Goal: Task Accomplishment & Management: Complete application form

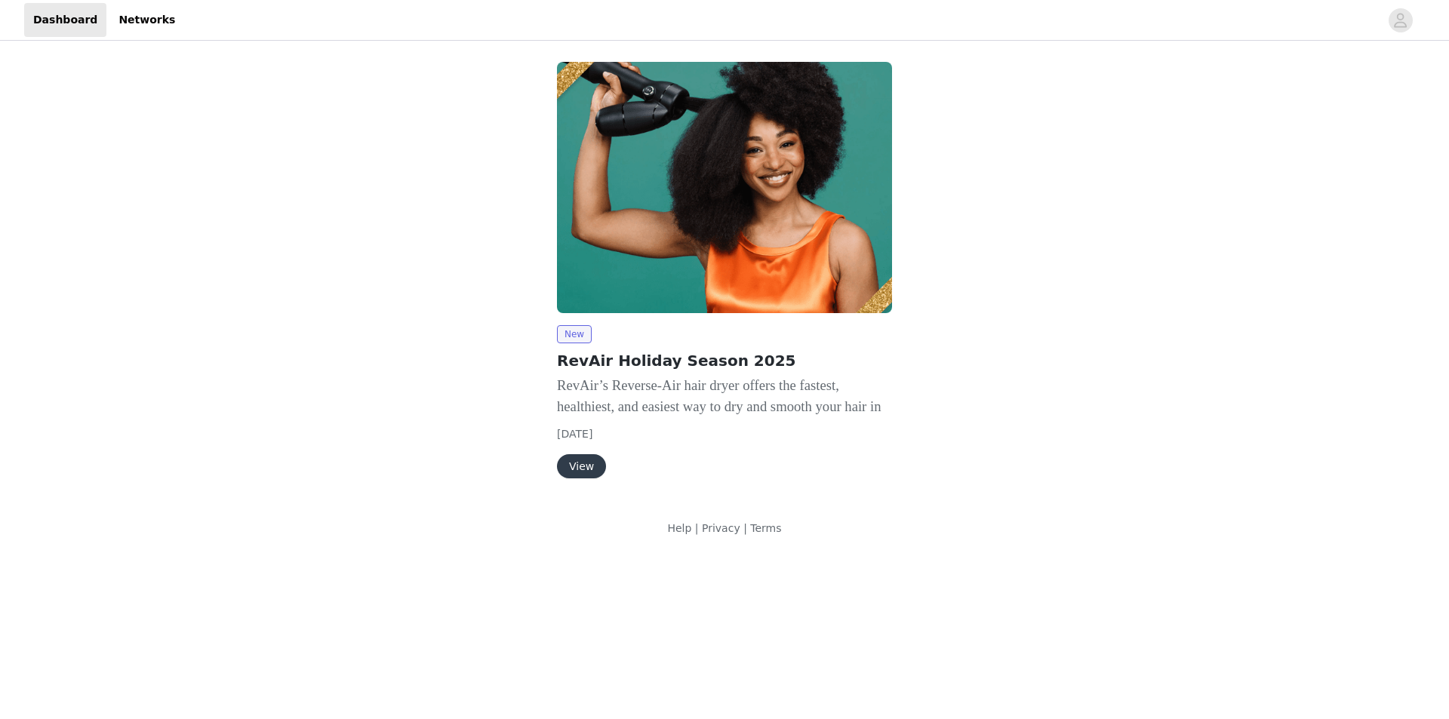
click at [574, 473] on button "View" at bounding box center [581, 466] width 49 height 24
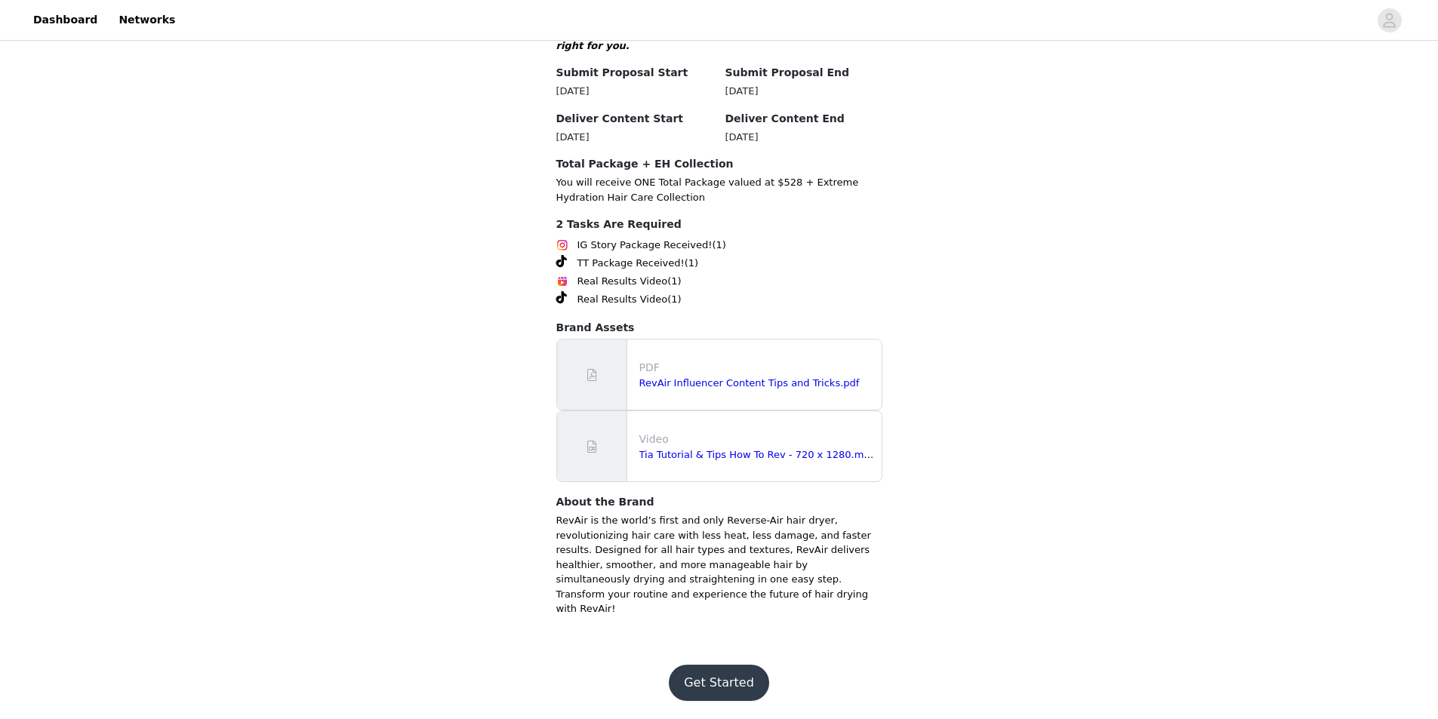
scroll to position [1841, 0]
click at [711, 681] on button "Get Started" at bounding box center [719, 683] width 100 height 36
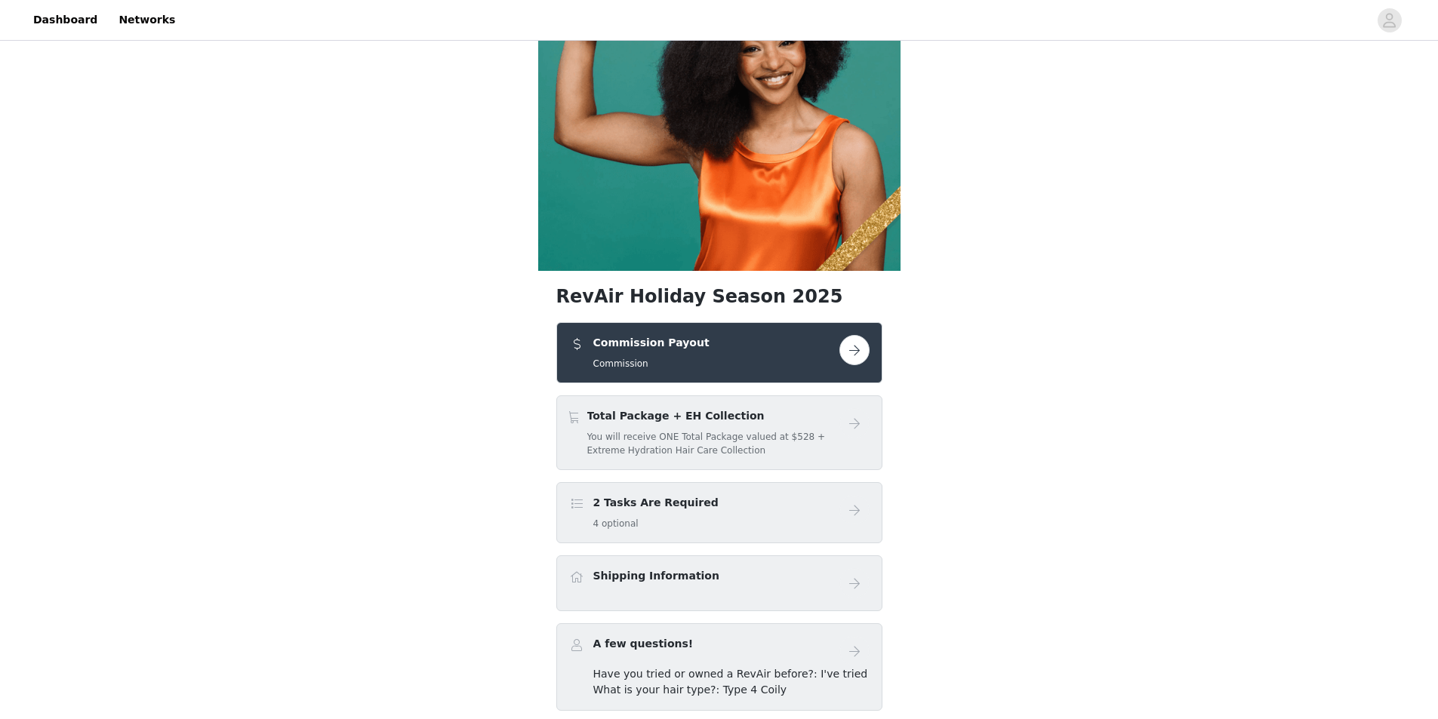
scroll to position [151, 0]
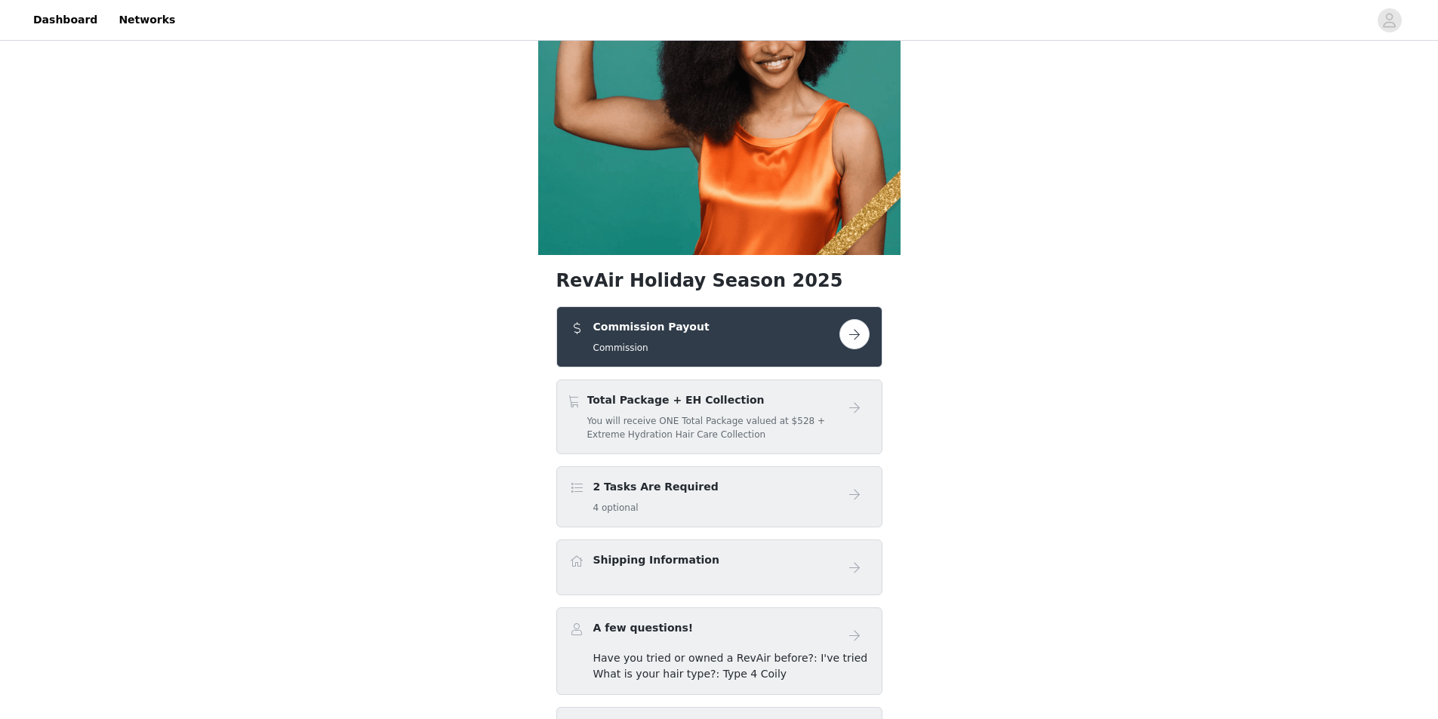
click at [803, 490] on div "2 Tasks Are Required 4 optional" at bounding box center [704, 496] width 270 height 35
click at [854, 340] on button "button" at bounding box center [854, 334] width 30 height 30
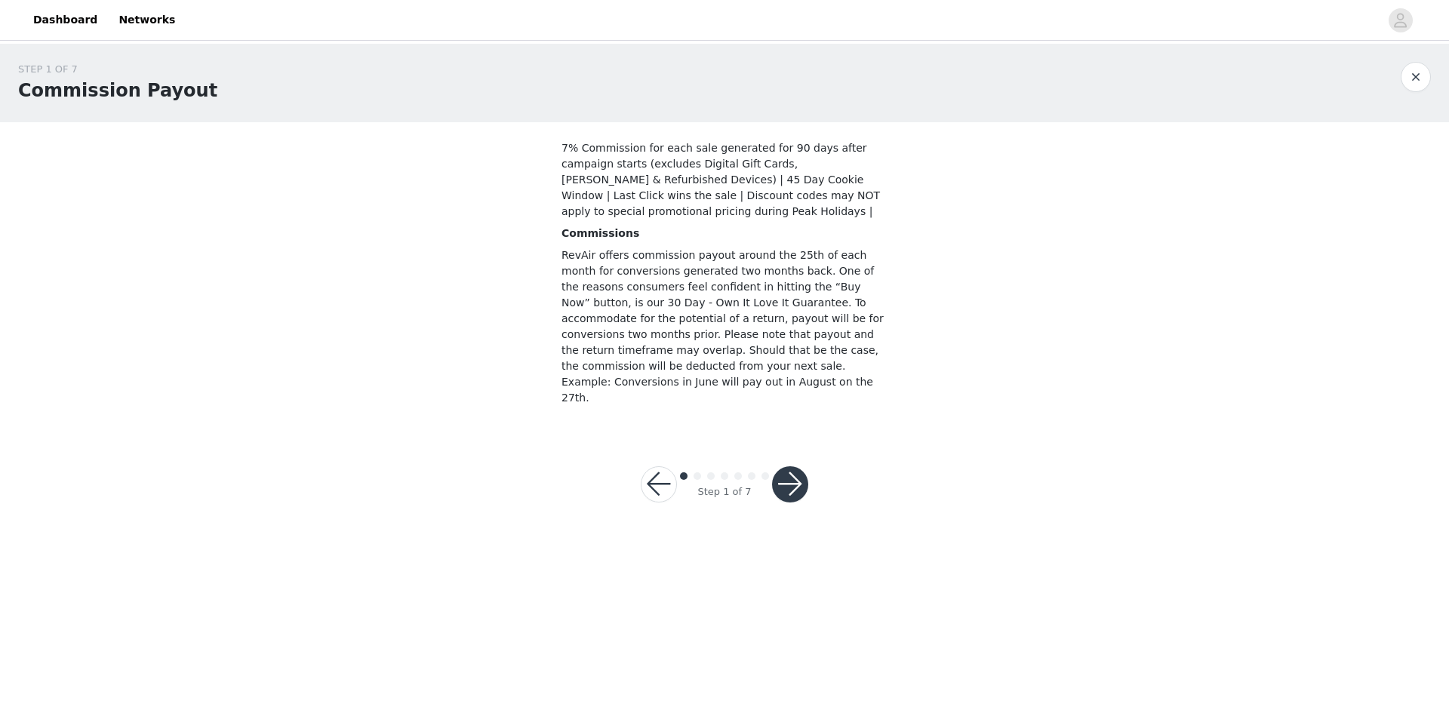
click at [798, 467] on button "button" at bounding box center [790, 485] width 36 height 36
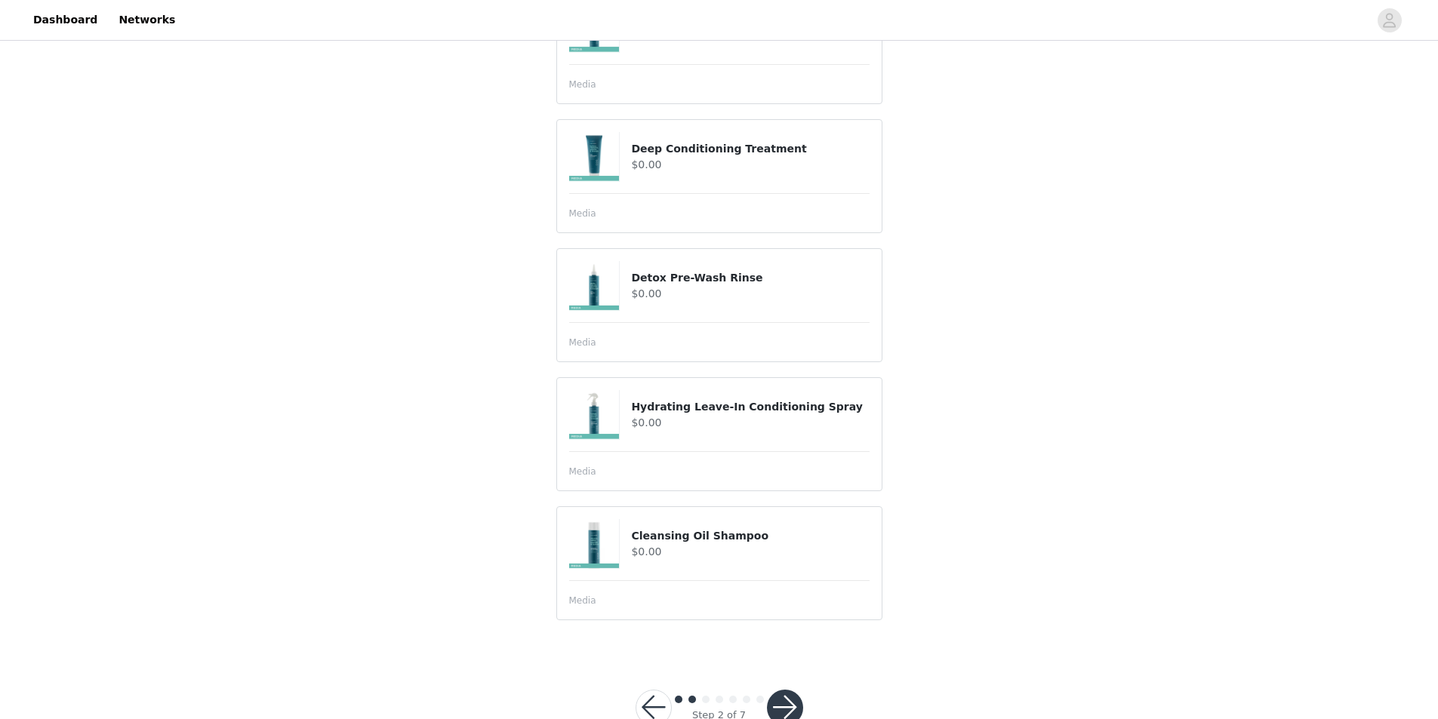
scroll to position [995, 0]
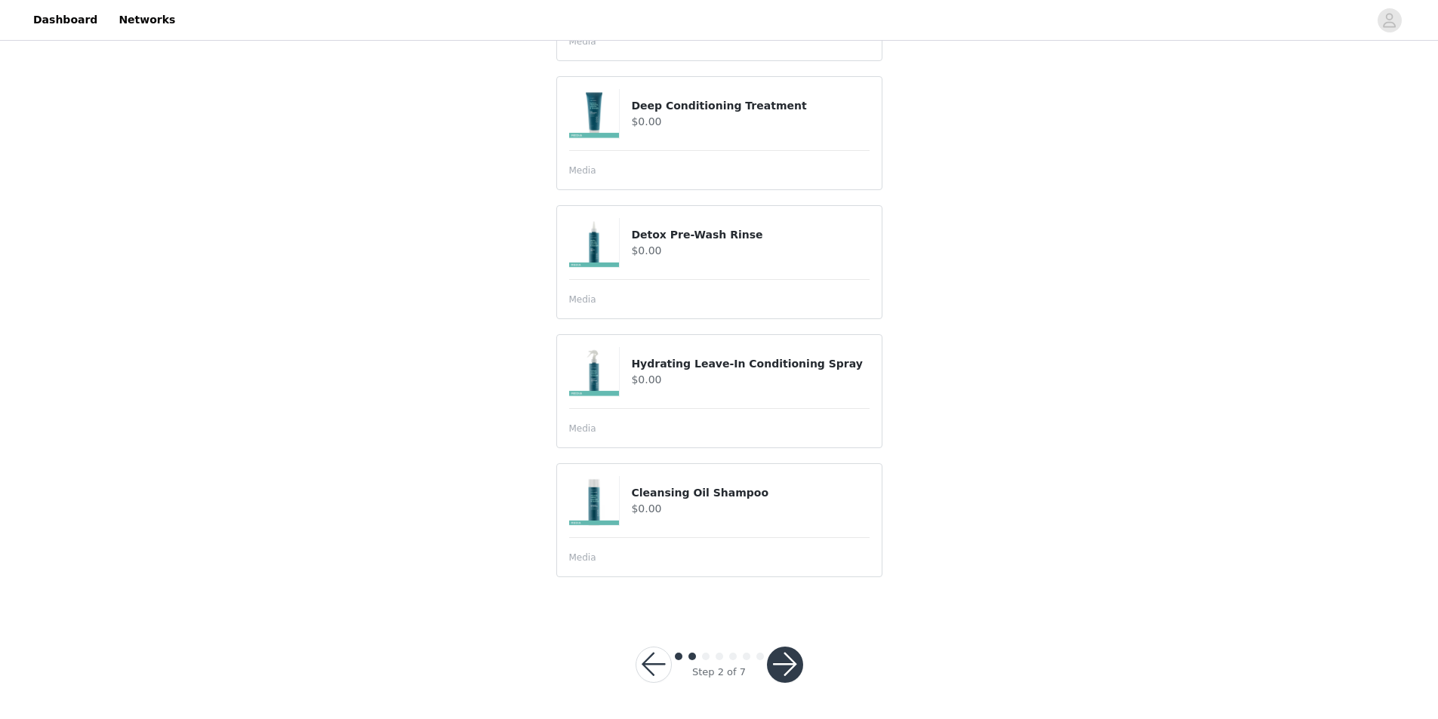
click at [779, 663] on button "button" at bounding box center [785, 665] width 36 height 36
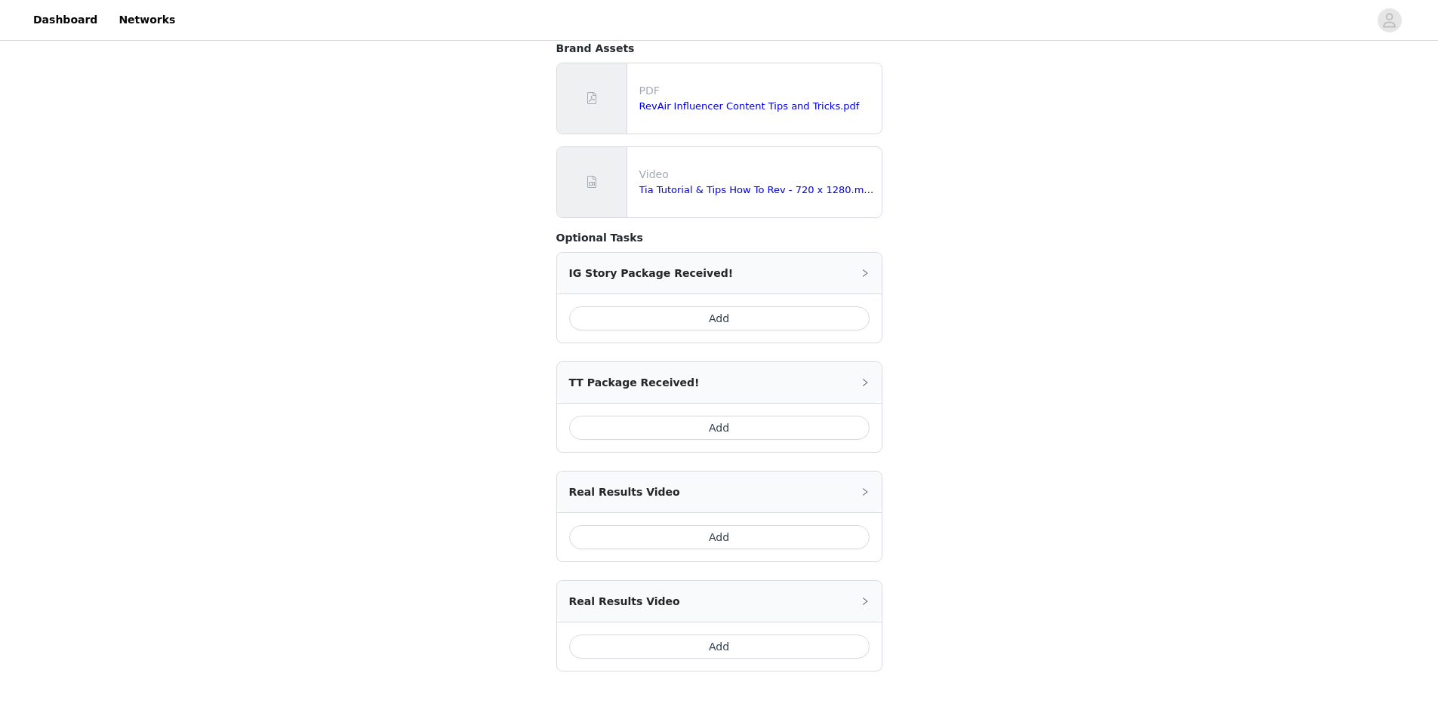
scroll to position [1208, 0]
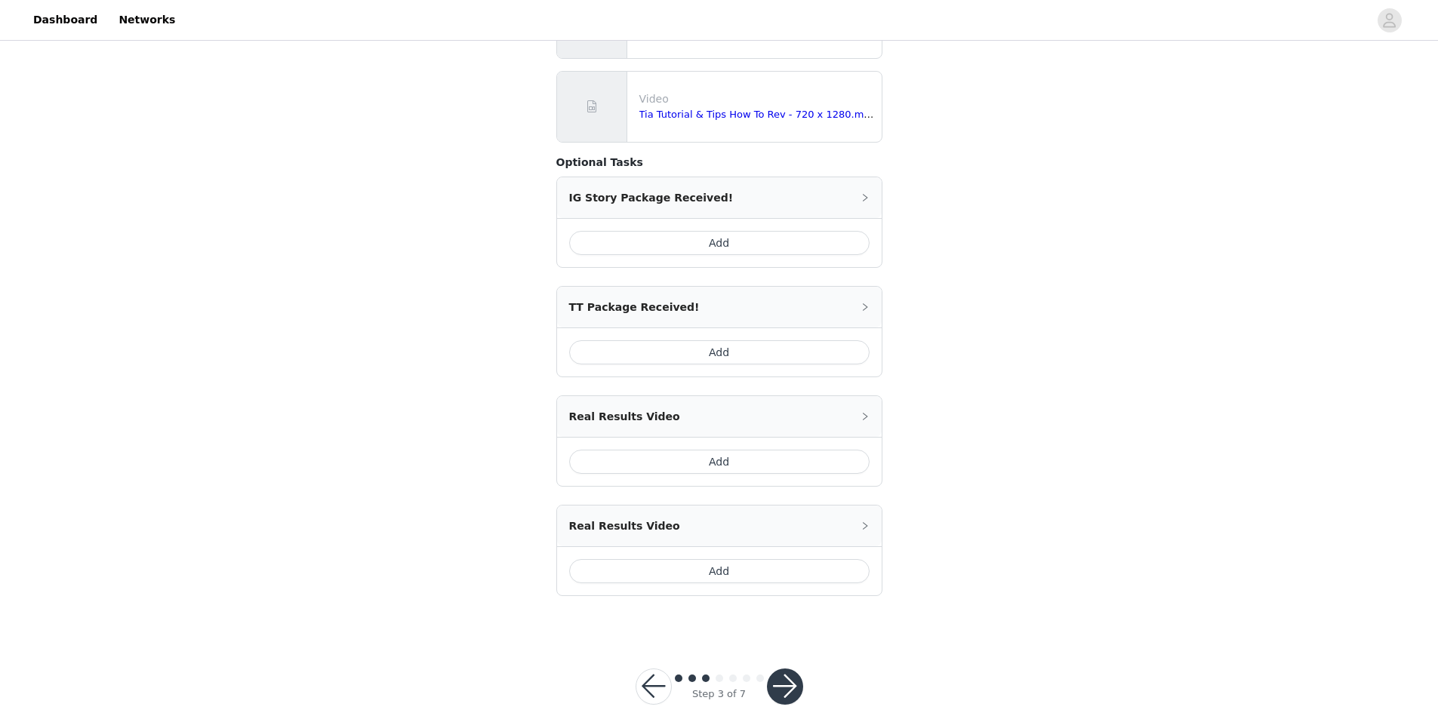
click at [735, 358] on button "Add" at bounding box center [719, 352] width 300 height 24
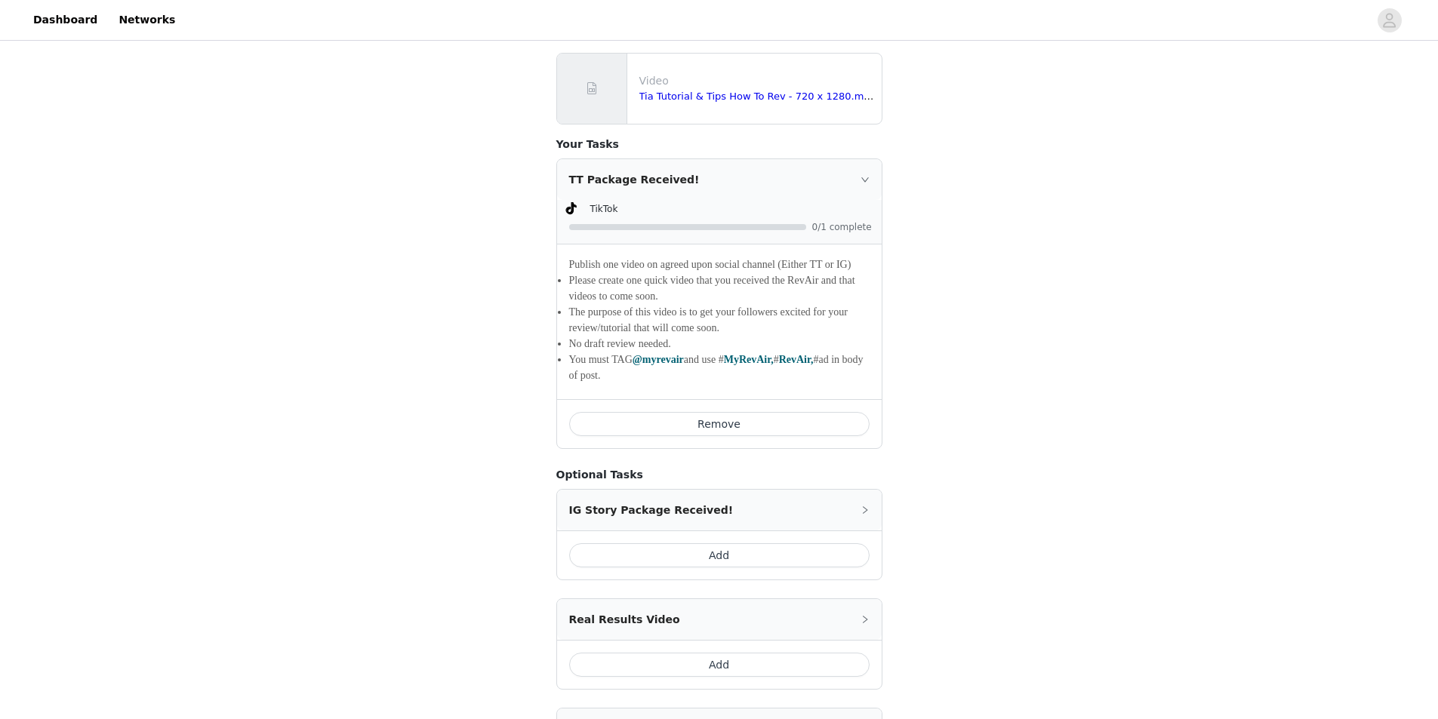
scroll to position [1465, 0]
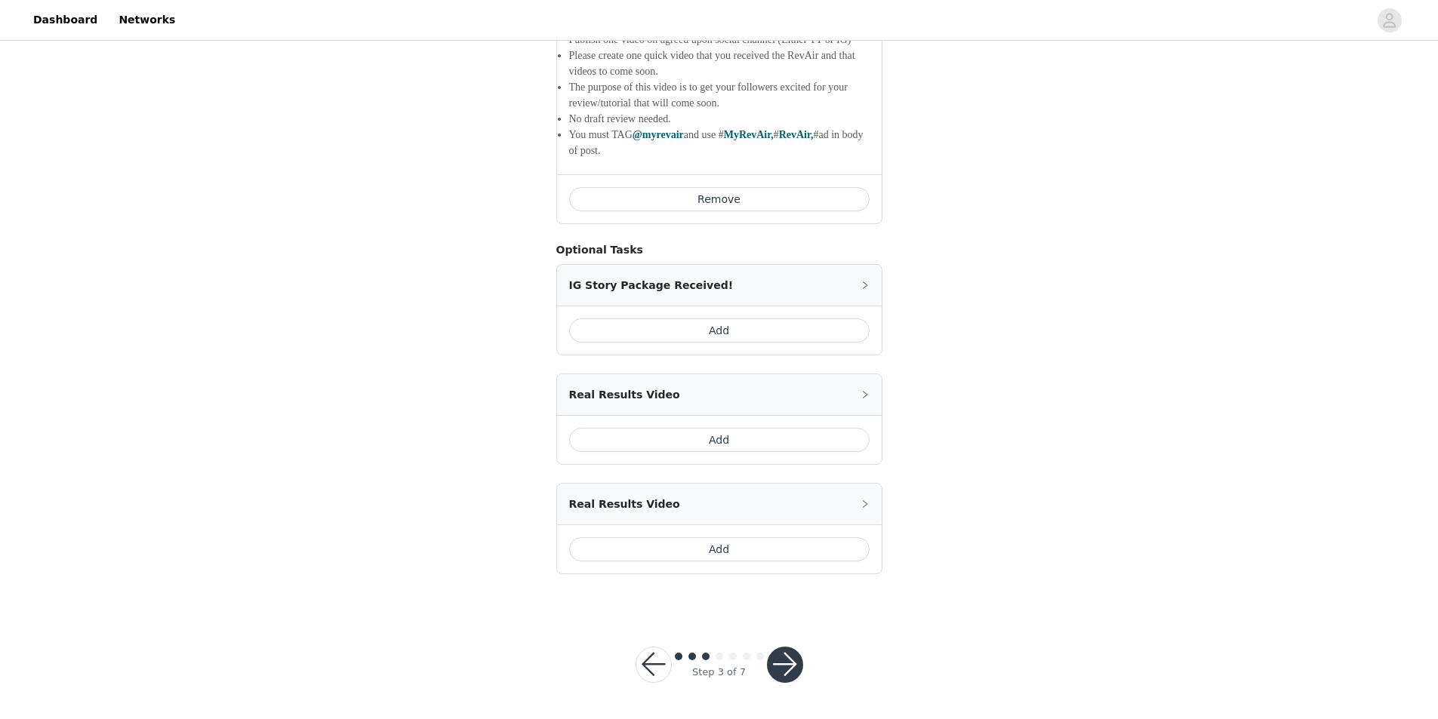
click at [717, 545] on button "Add" at bounding box center [719, 550] width 300 height 24
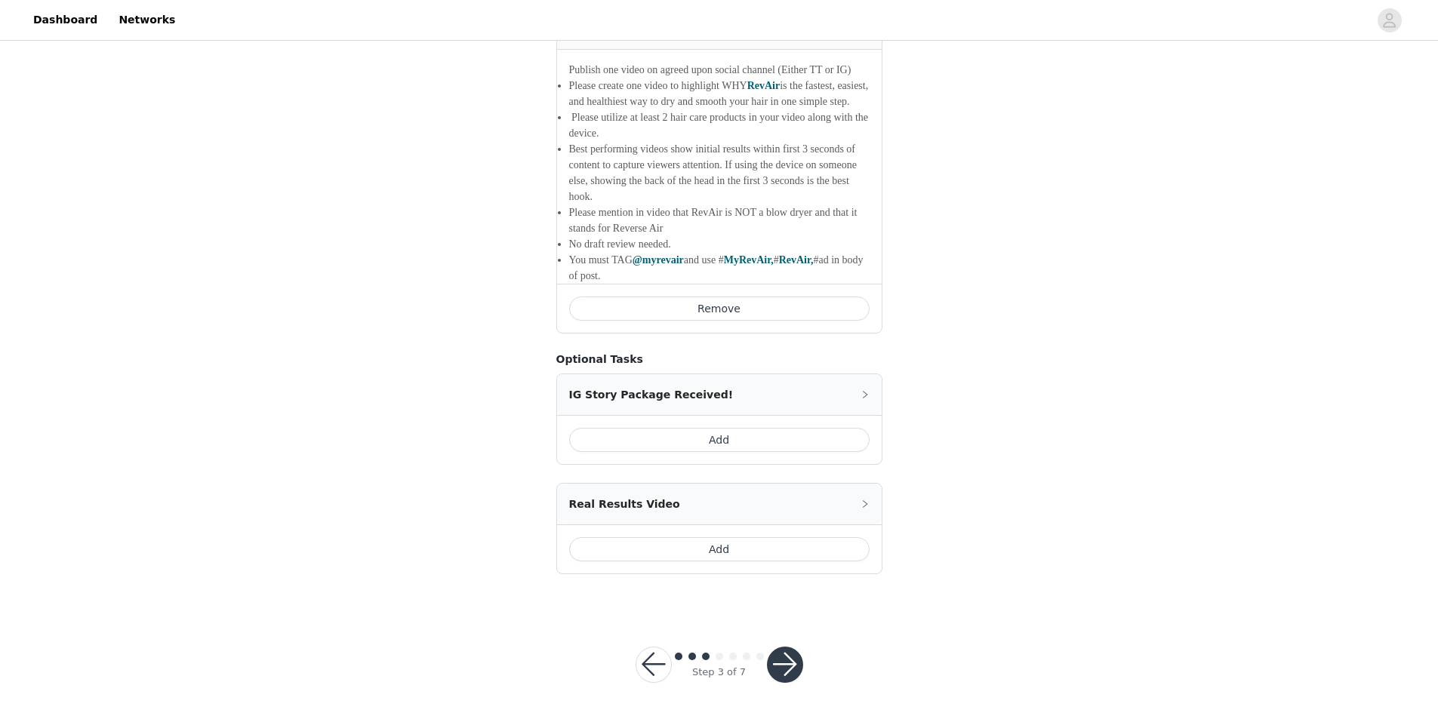
scroll to position [1770, 0]
click at [794, 662] on button "button" at bounding box center [785, 665] width 36 height 36
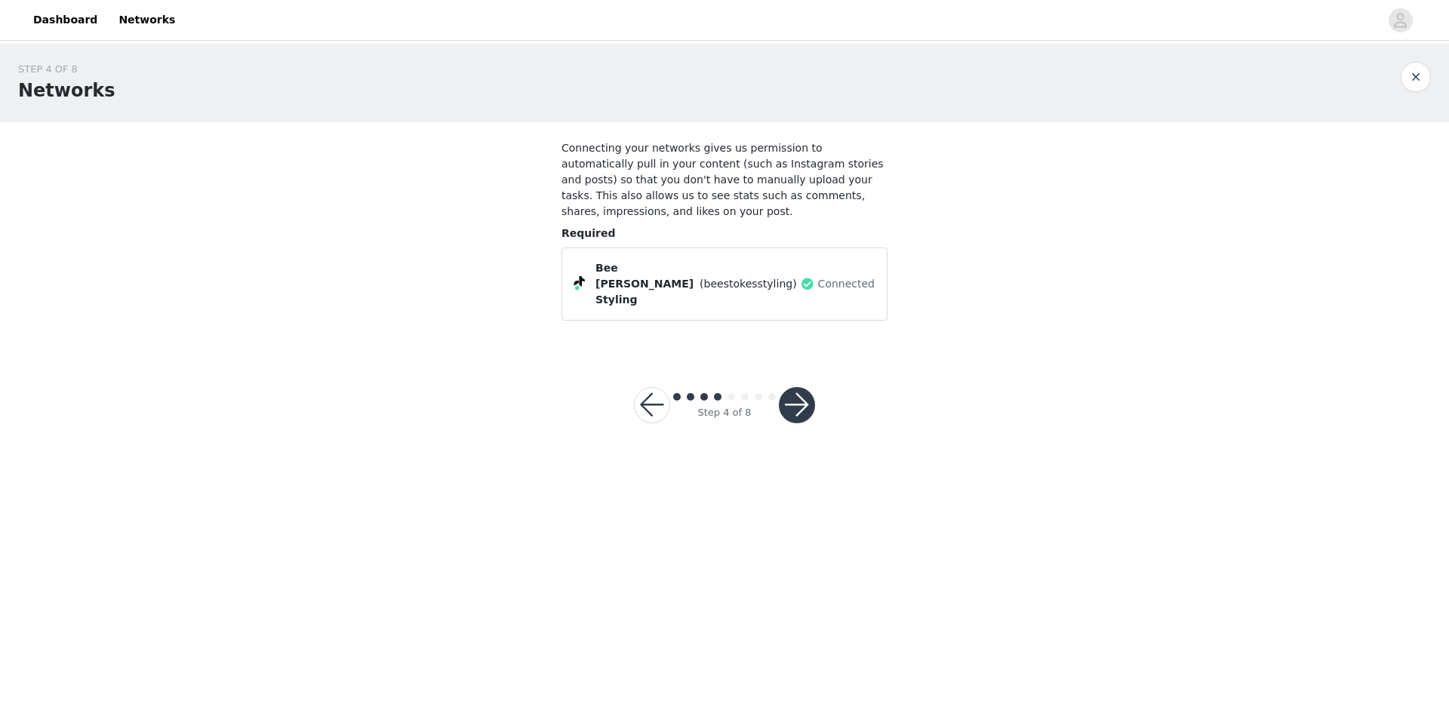
click at [792, 387] on button "button" at bounding box center [797, 405] width 36 height 36
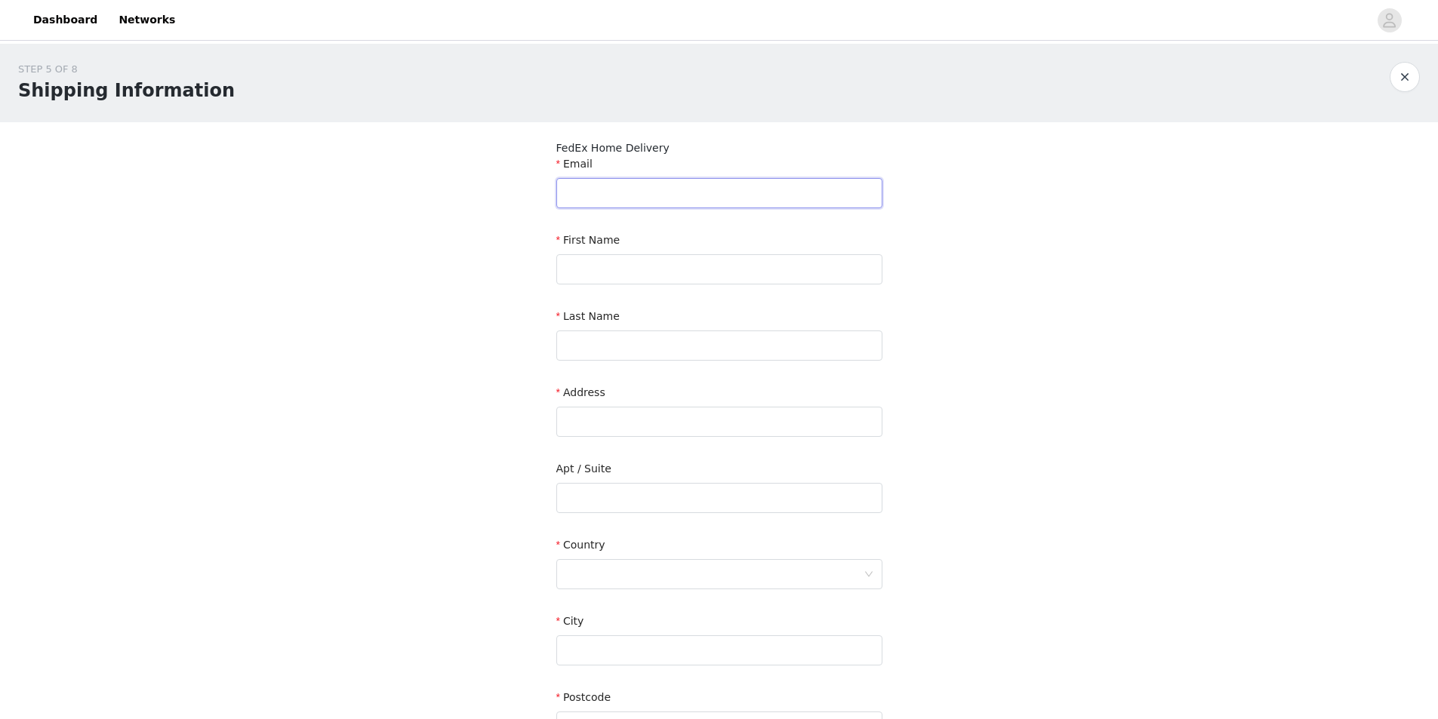
click at [660, 195] on input "text" at bounding box center [719, 193] width 326 height 30
type input "[EMAIL_ADDRESS][DOMAIN_NAME]"
type input "[PERSON_NAME]"
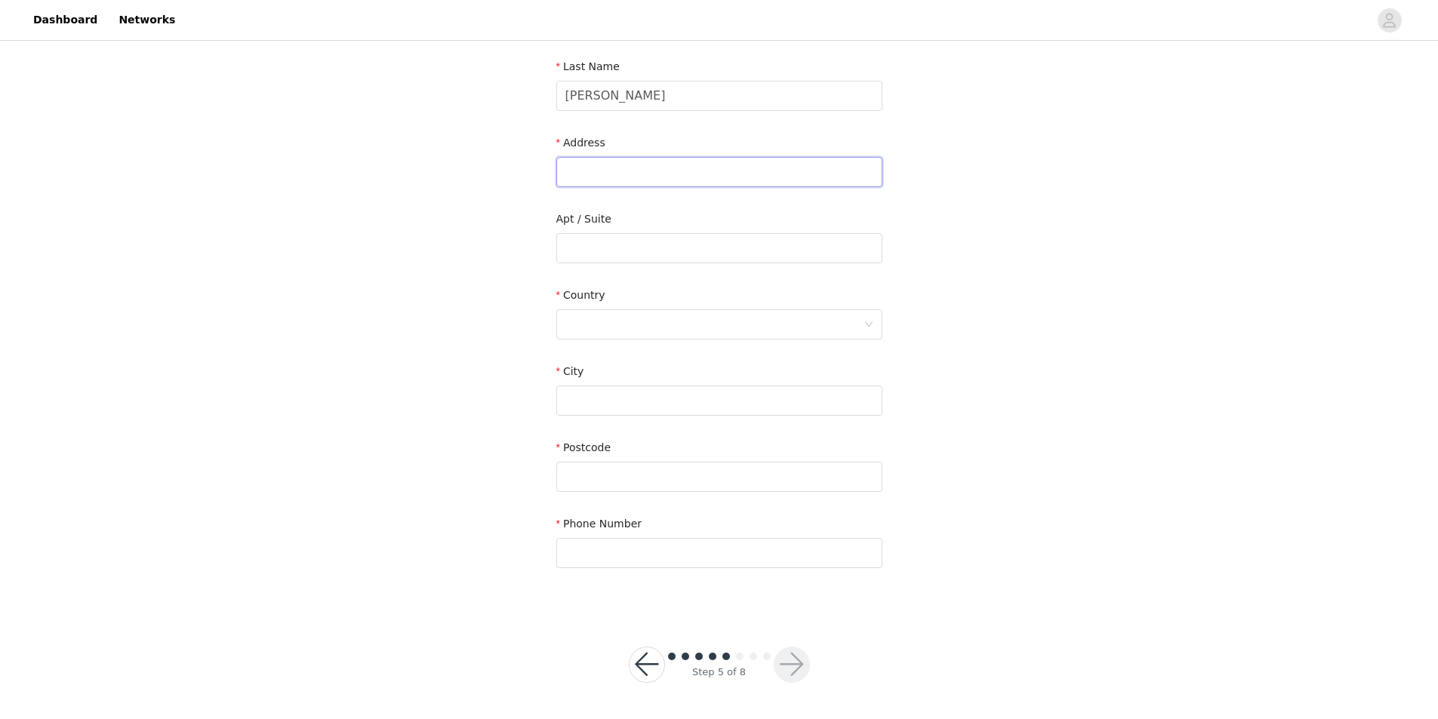
scroll to position [174, 0]
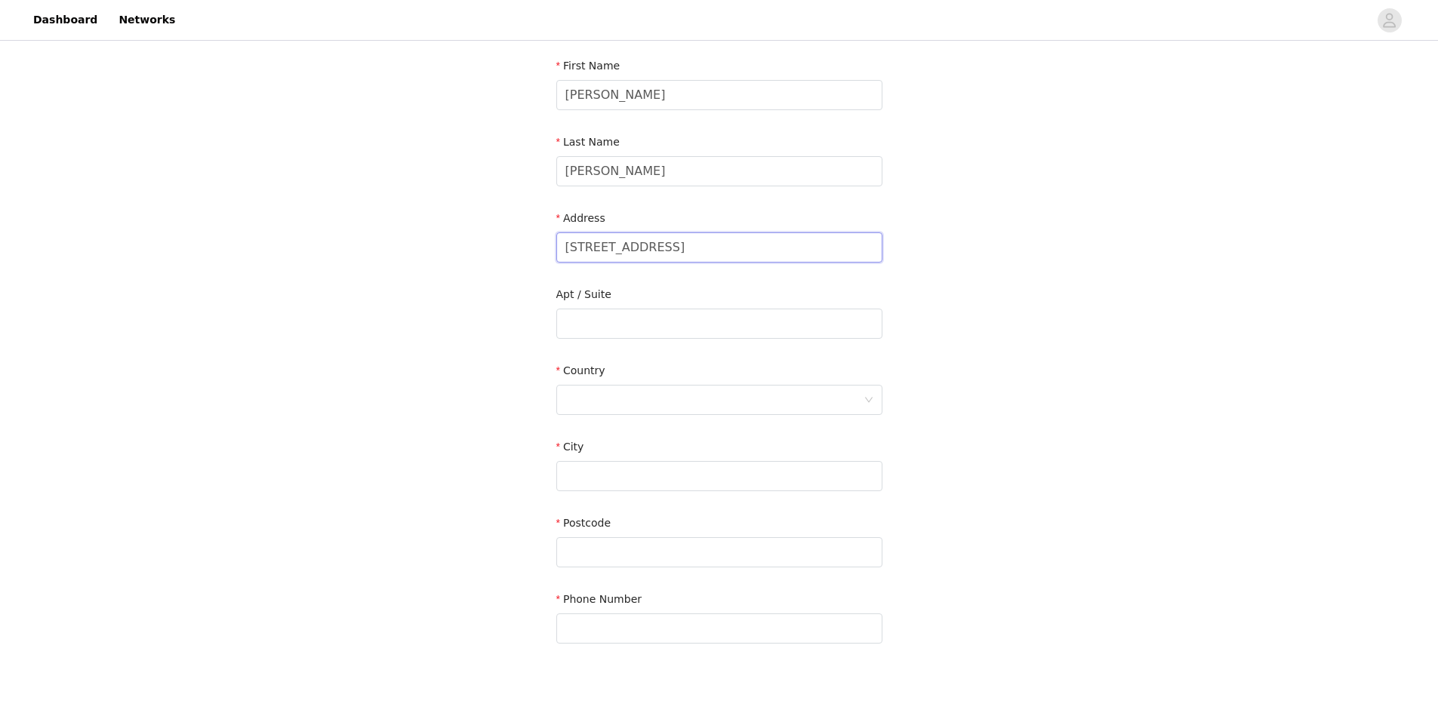
type input "[STREET_ADDRESS]"
click at [771, 404] on div at bounding box center [714, 400] width 298 height 29
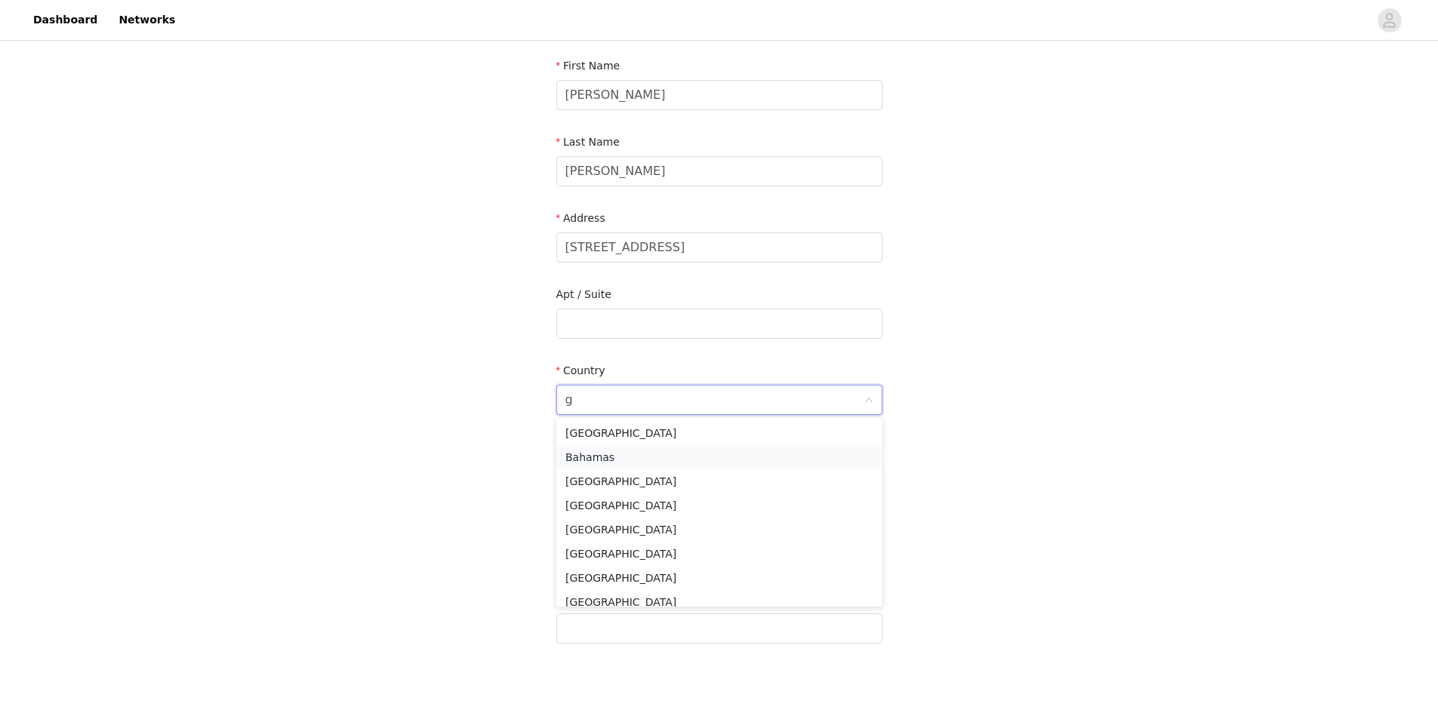
scroll to position [3, 0]
type input "ger"
click at [622, 459] on li "[GEOGRAPHIC_DATA]" at bounding box center [719, 457] width 326 height 24
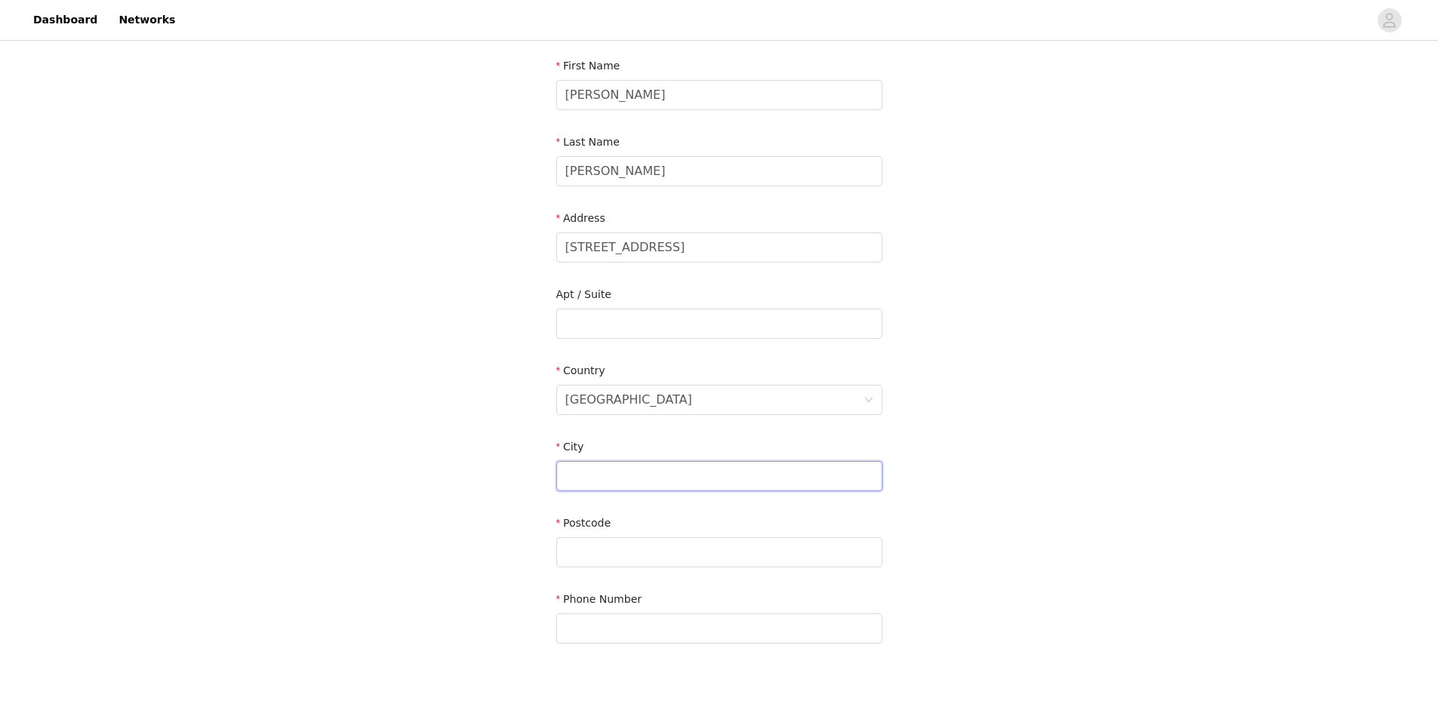
click at [617, 476] on input "text" at bounding box center [719, 476] width 326 height 30
type input "[GEOGRAPHIC_DATA]"
type input "65205"
click at [599, 632] on input "text" at bounding box center [719, 629] width 326 height 30
type input "7192331428"
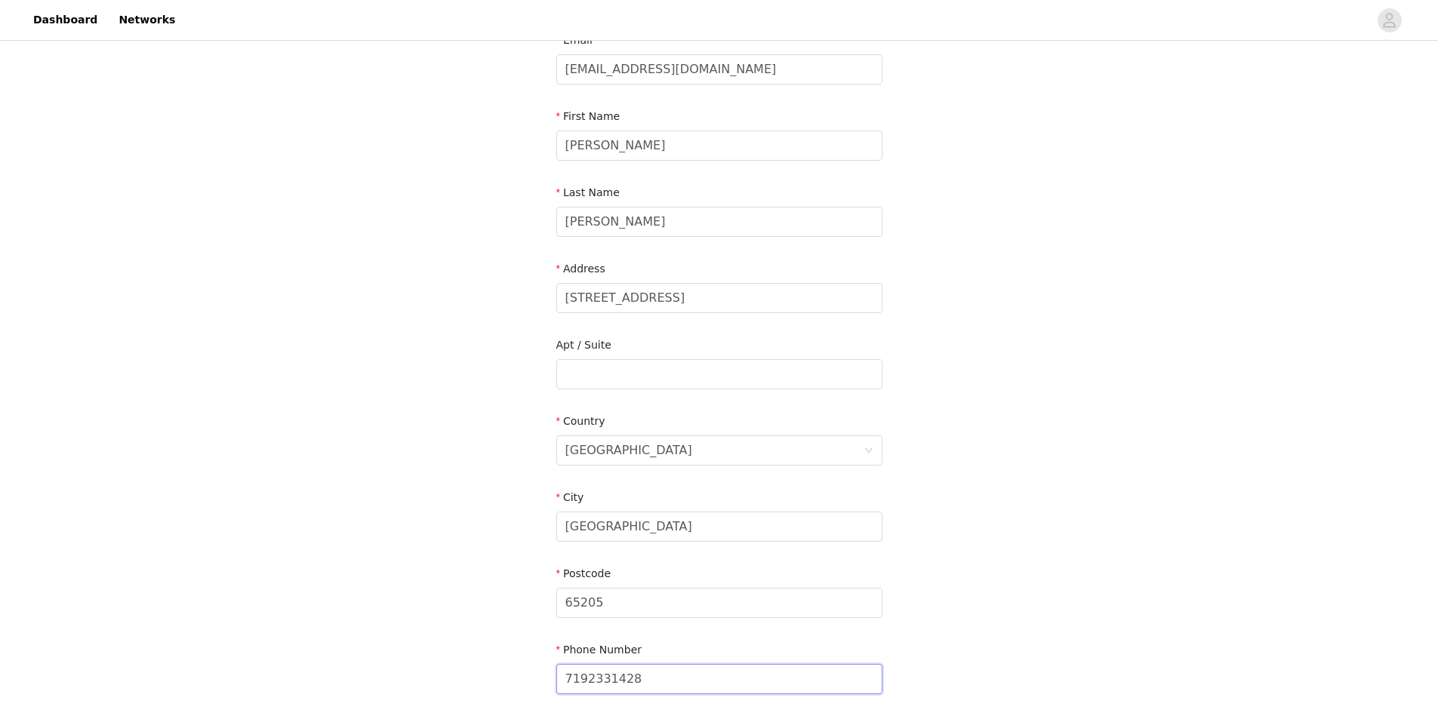
scroll to position [250, 0]
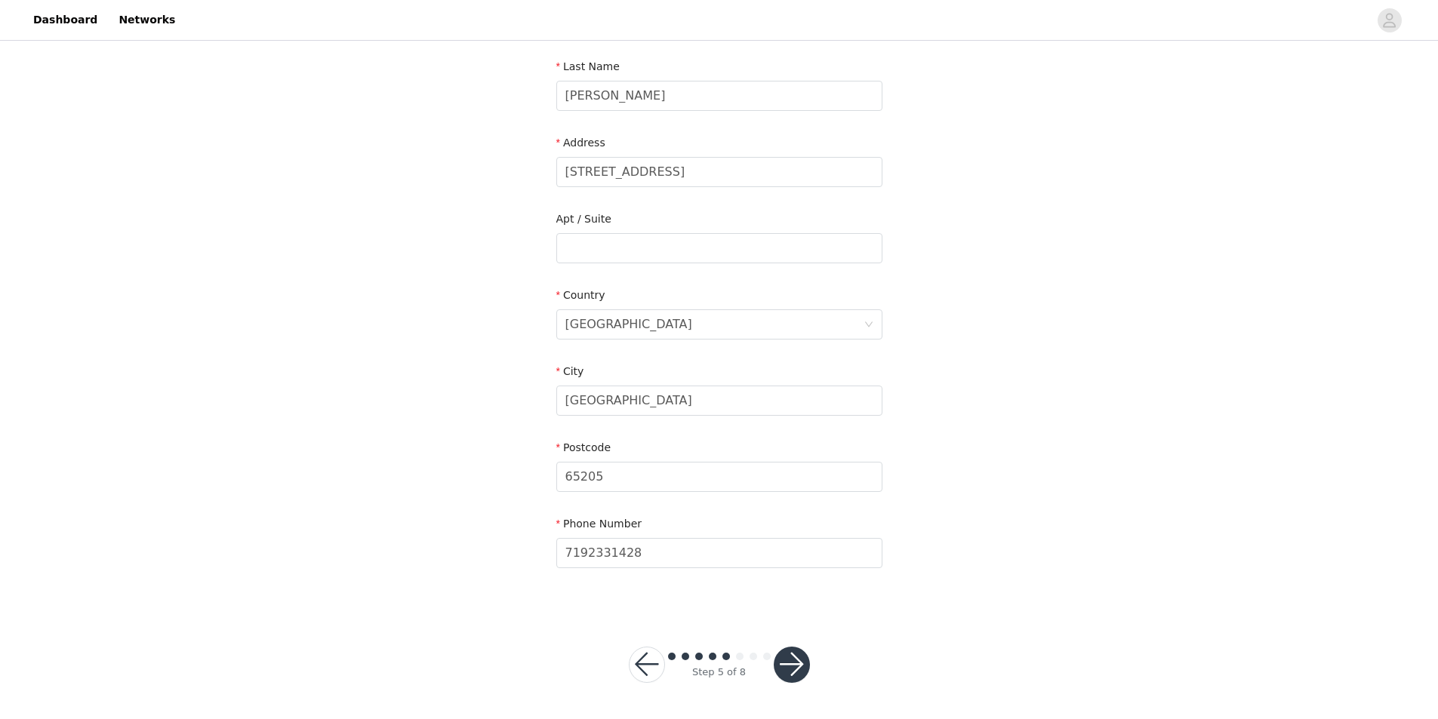
click at [799, 648] on button "button" at bounding box center [792, 665] width 36 height 36
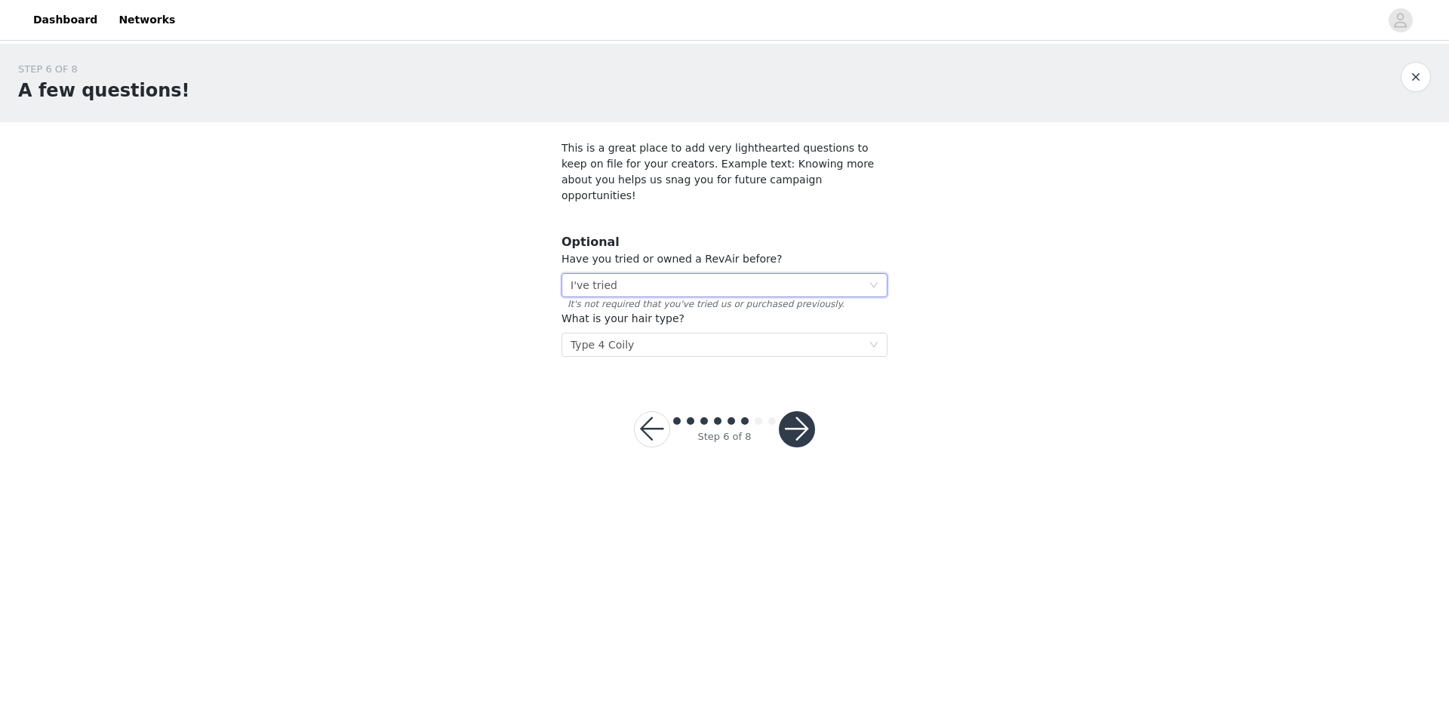
click at [686, 274] on div "Select I've tried" at bounding box center [720, 285] width 298 height 23
click at [806, 417] on button "button" at bounding box center [797, 429] width 36 height 36
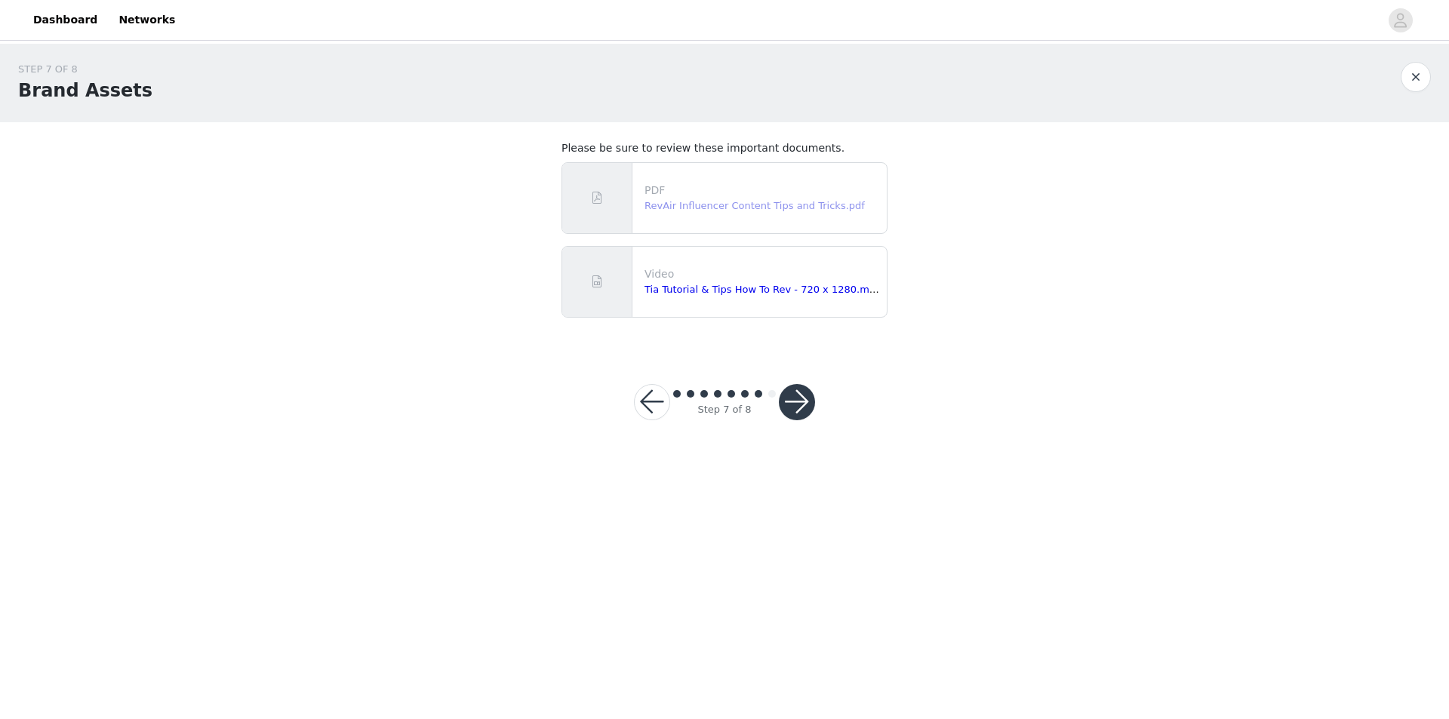
click at [761, 210] on link "RevAir Influencer Content Tips and Tricks.pdf" at bounding box center [755, 205] width 220 height 11
click at [684, 292] on link "Tia Tutorial & Tips How To Rev - 720 x 1280.mp4" at bounding box center [763, 289] width 237 height 11
click at [802, 399] on button "button" at bounding box center [797, 402] width 36 height 36
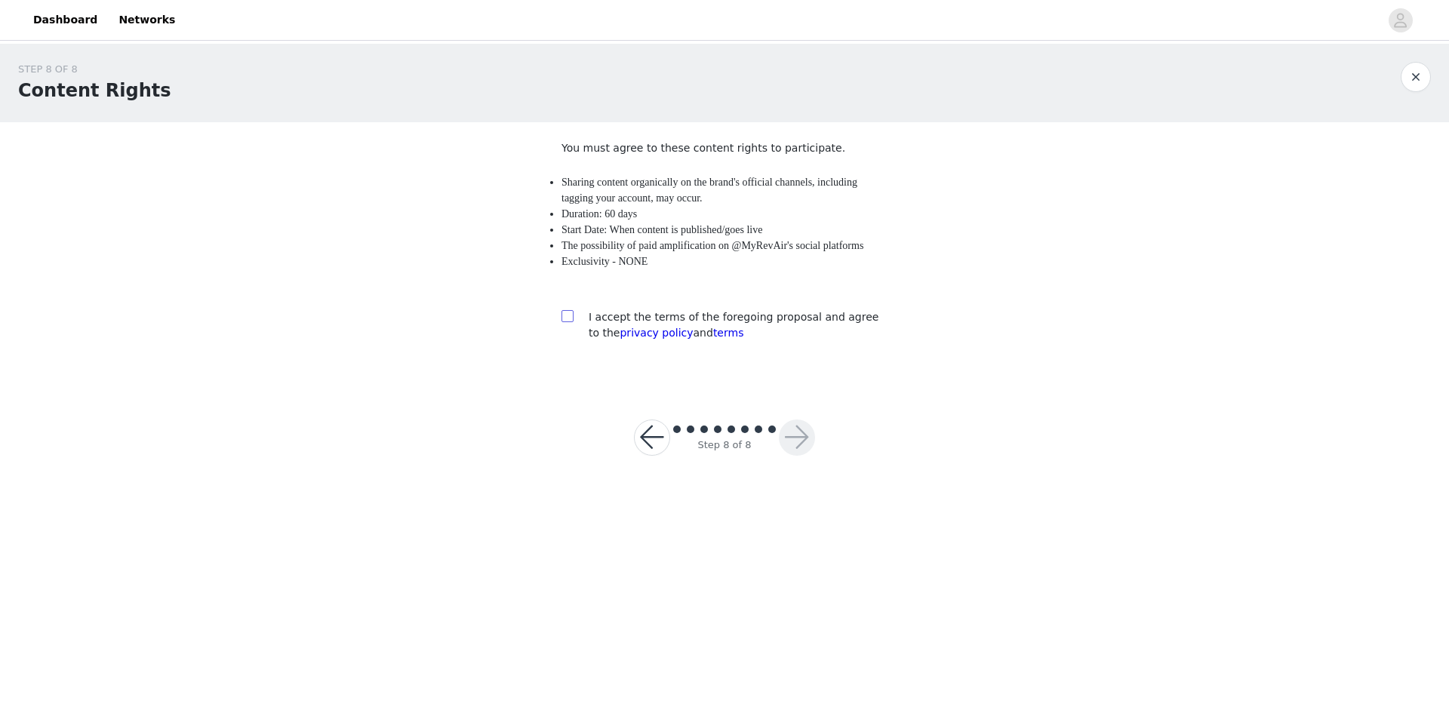
click at [573, 321] on span at bounding box center [568, 316] width 12 height 12
click at [572, 321] on input "checkbox" at bounding box center [567, 315] width 11 height 11
checkbox input "true"
click at [809, 435] on button "button" at bounding box center [797, 438] width 36 height 36
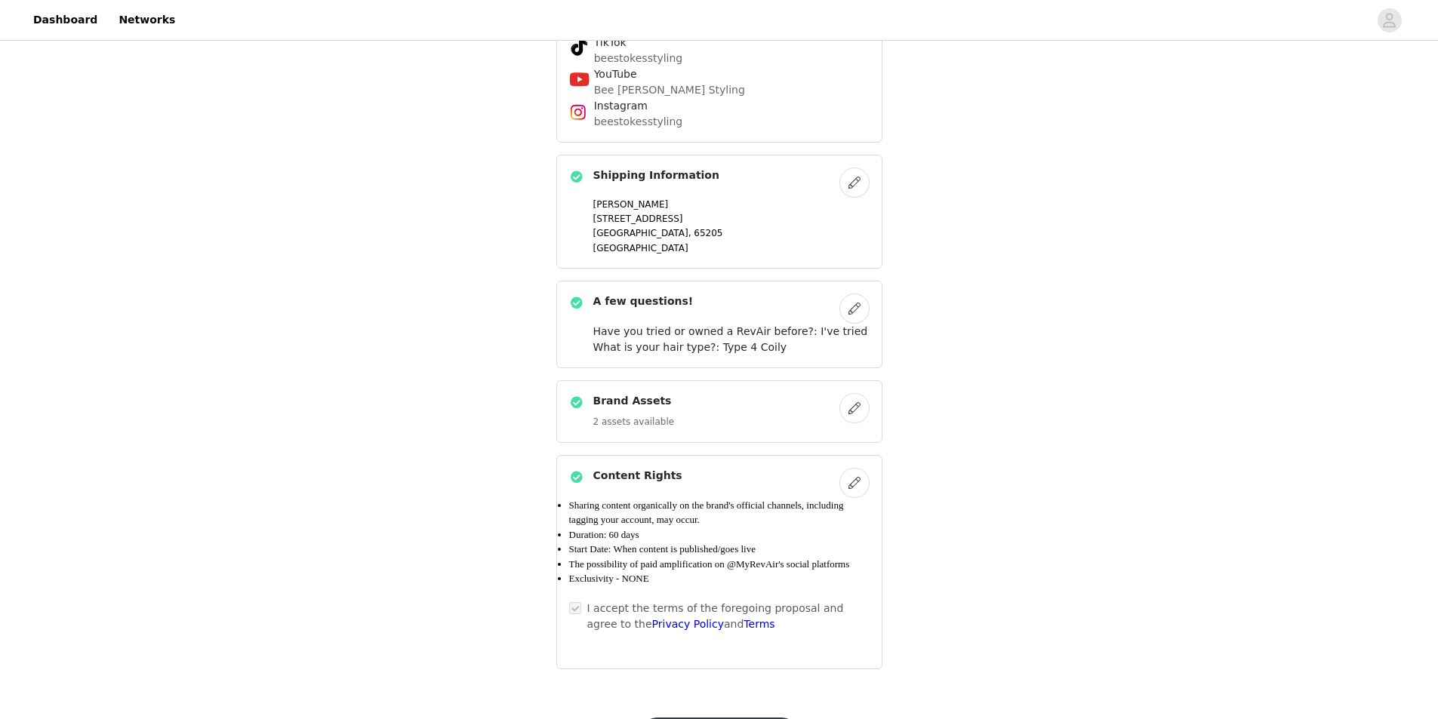
scroll to position [1523, 0]
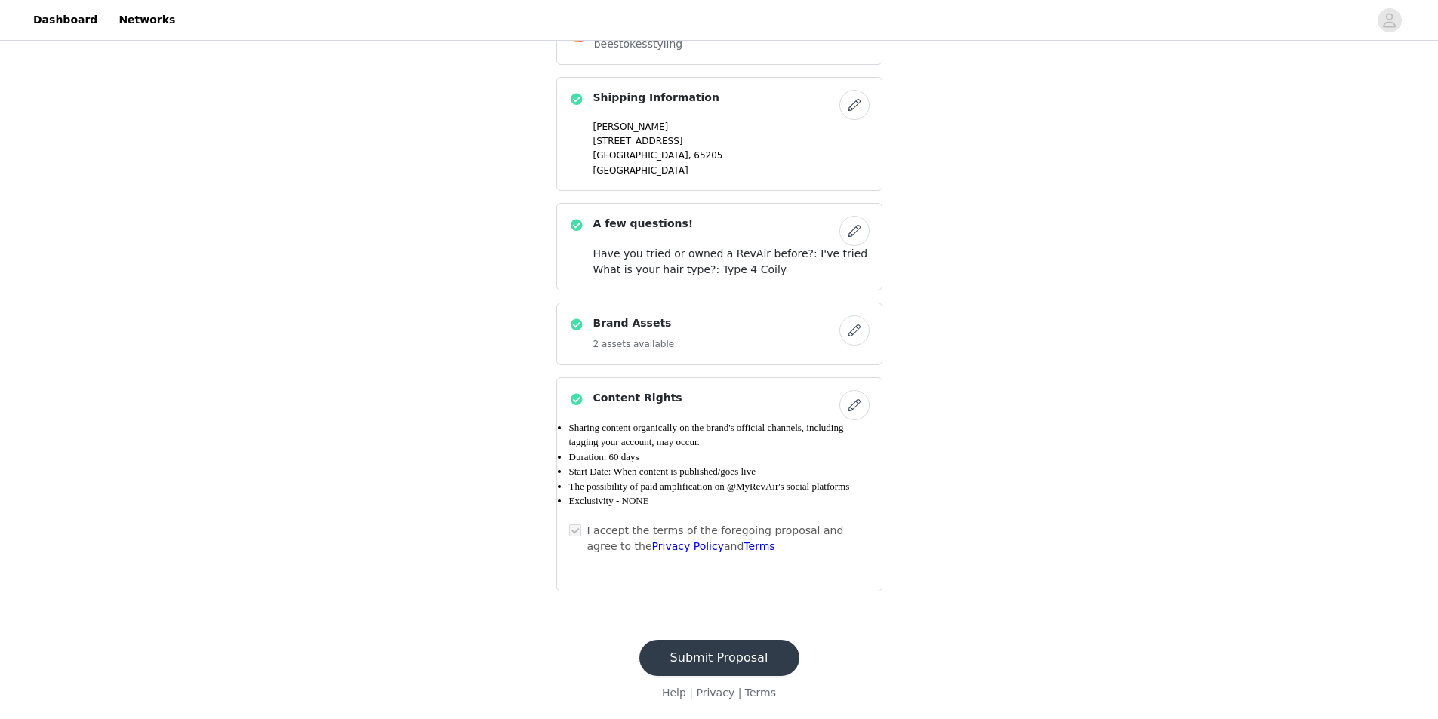
click at [724, 658] on button "Submit Proposal" at bounding box center [719, 658] width 160 height 36
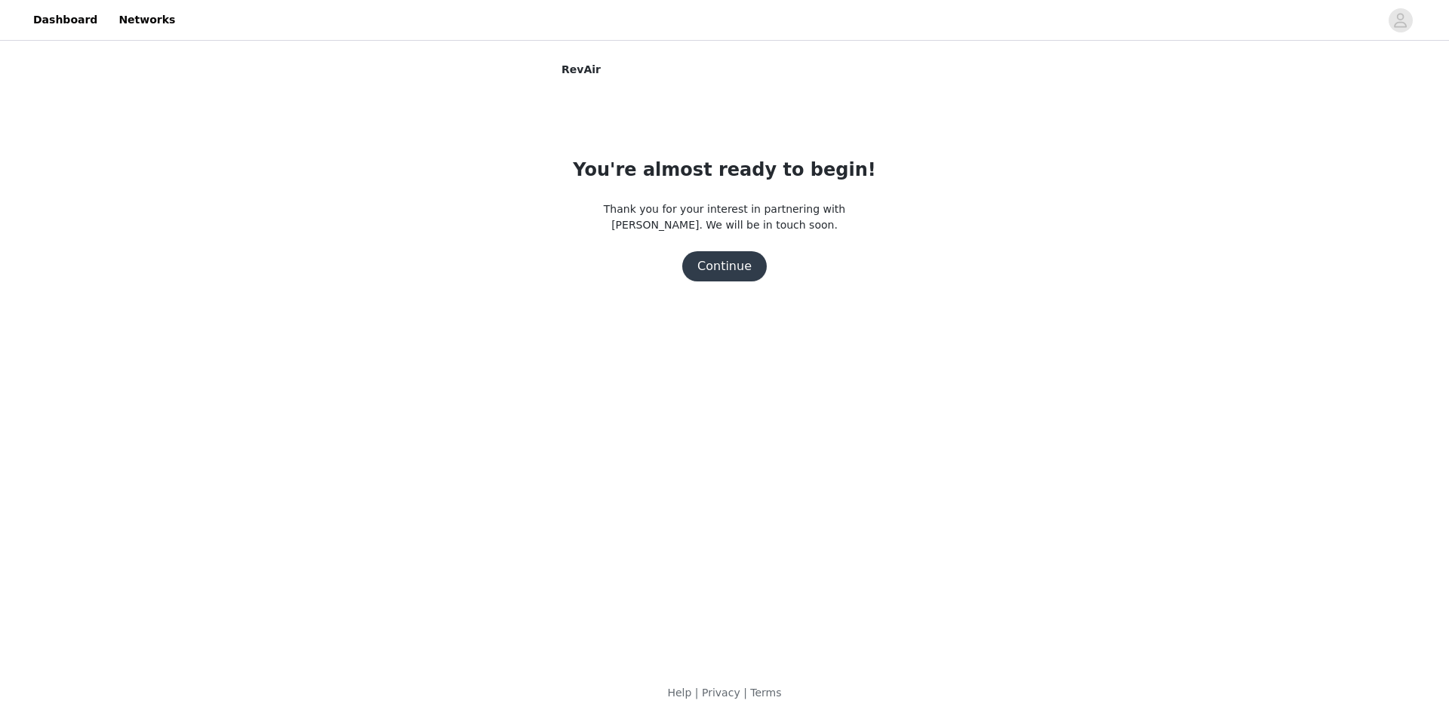
click at [713, 280] on button "Continue" at bounding box center [724, 266] width 85 height 30
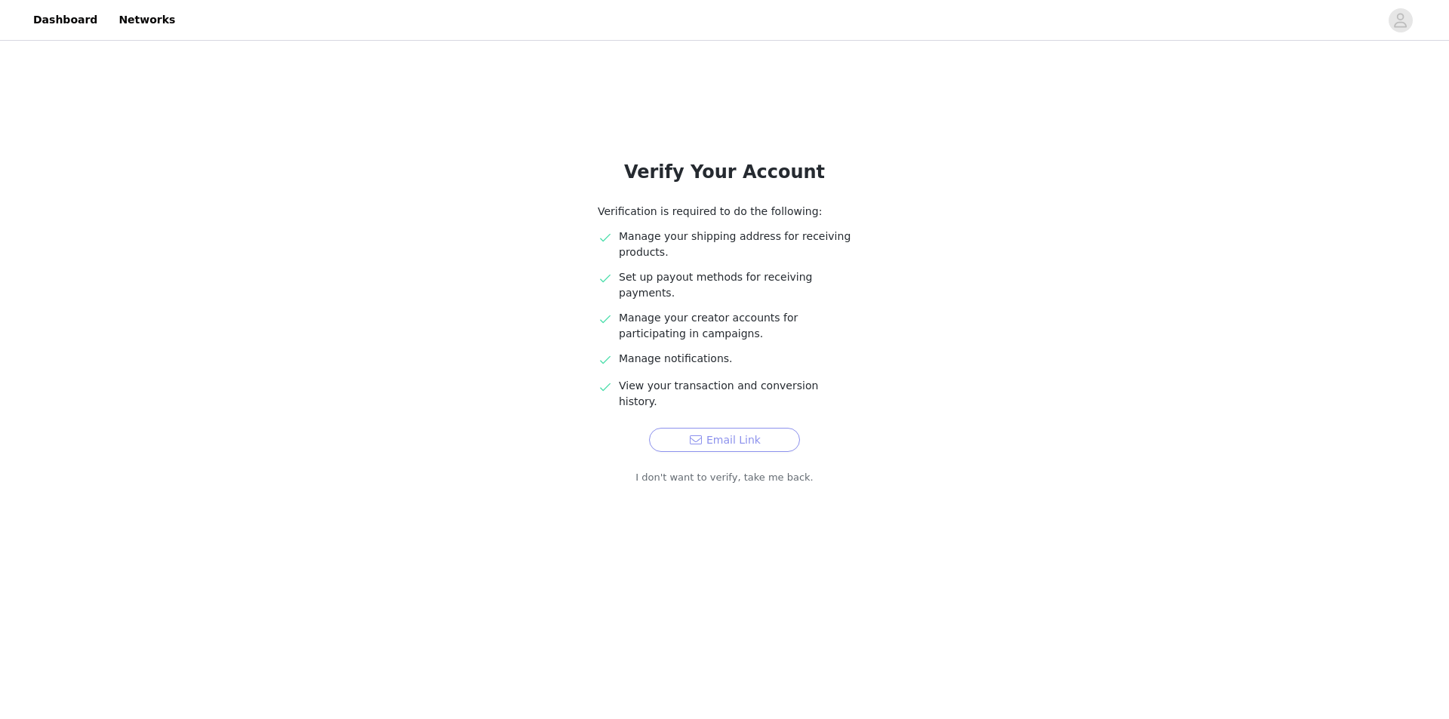
click at [722, 428] on button "Email Link" at bounding box center [724, 440] width 151 height 24
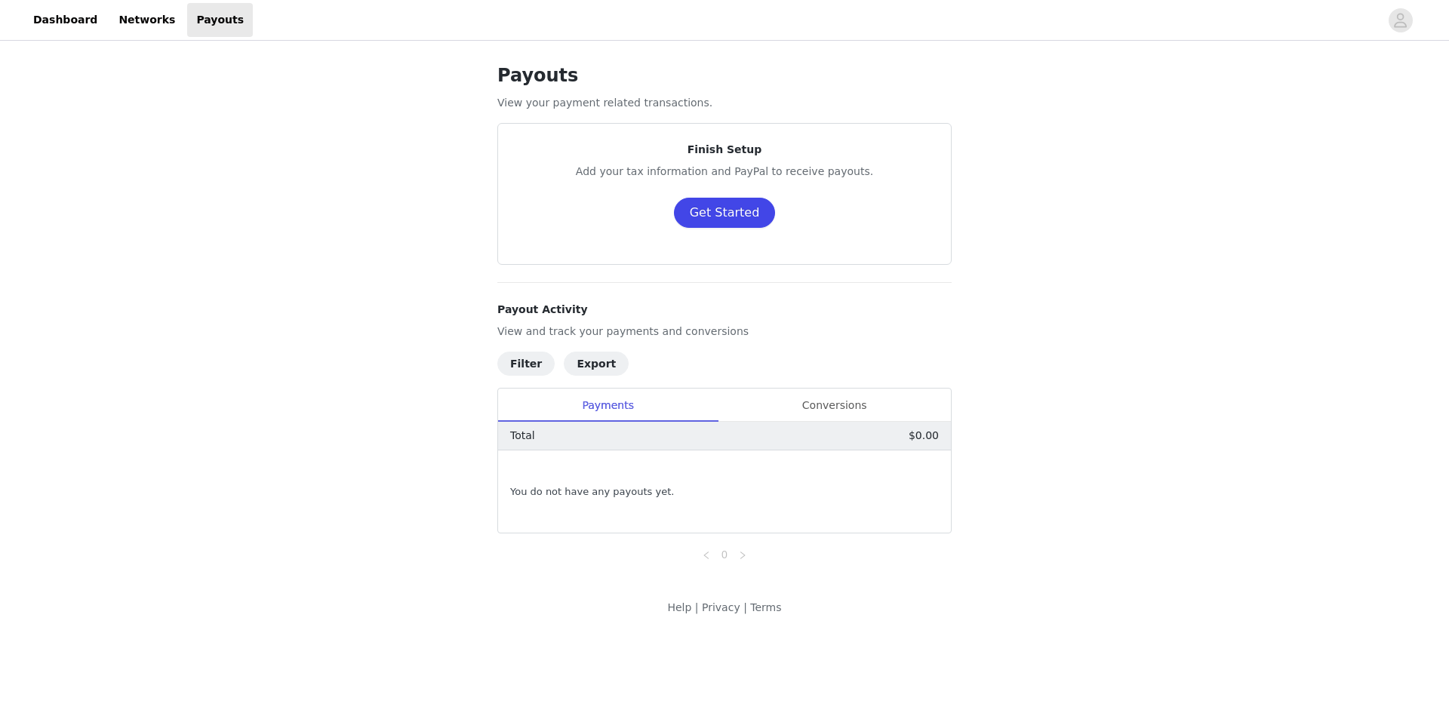
click at [712, 217] on button "Get Started" at bounding box center [725, 213] width 102 height 30
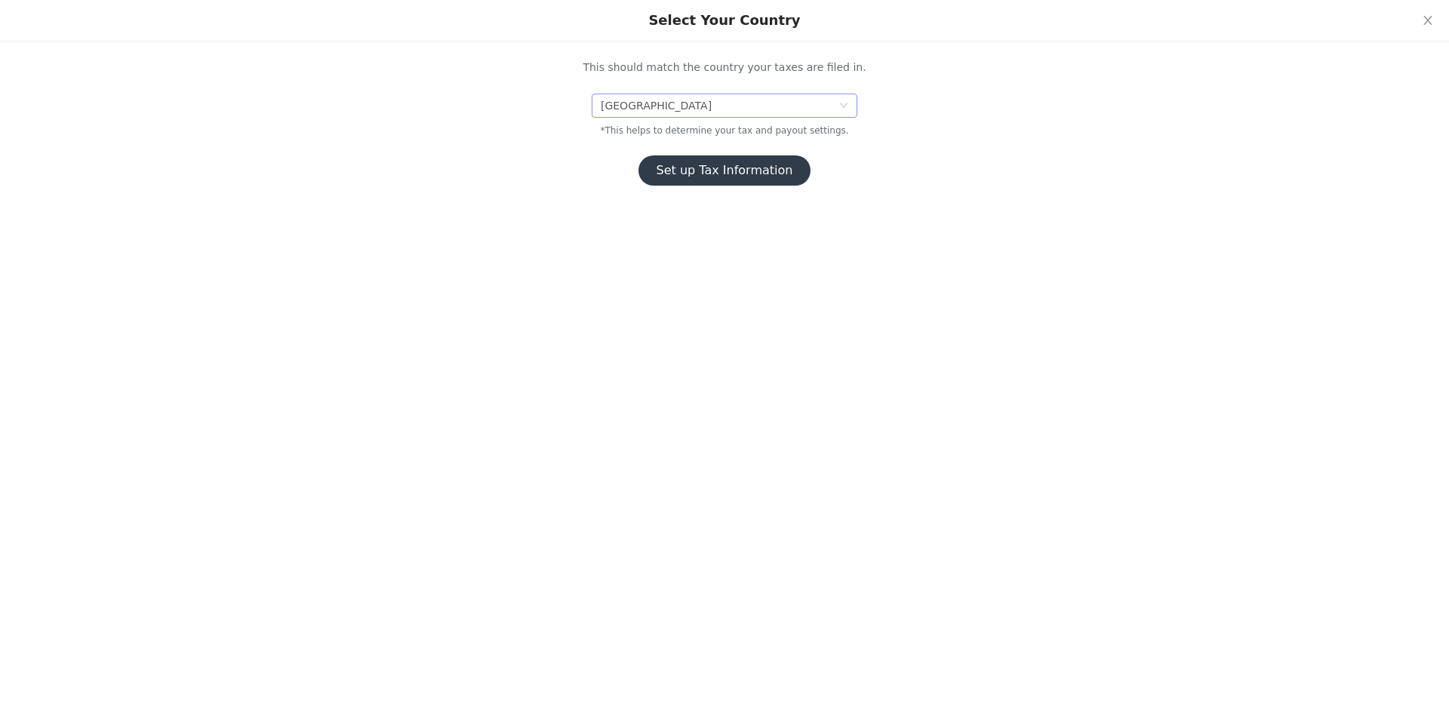
click at [667, 112] on div "[GEOGRAPHIC_DATA]" at bounding box center [720, 105] width 238 height 23
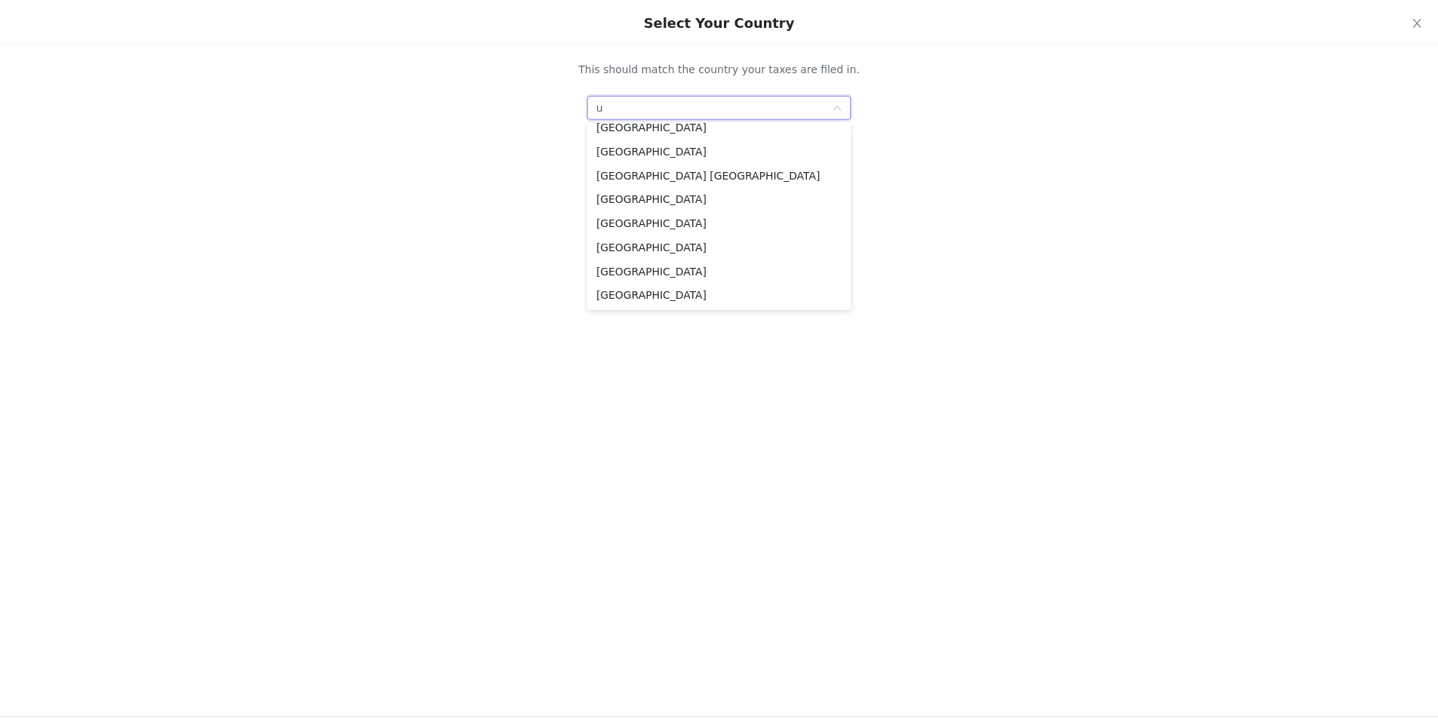
scroll to position [3, 0]
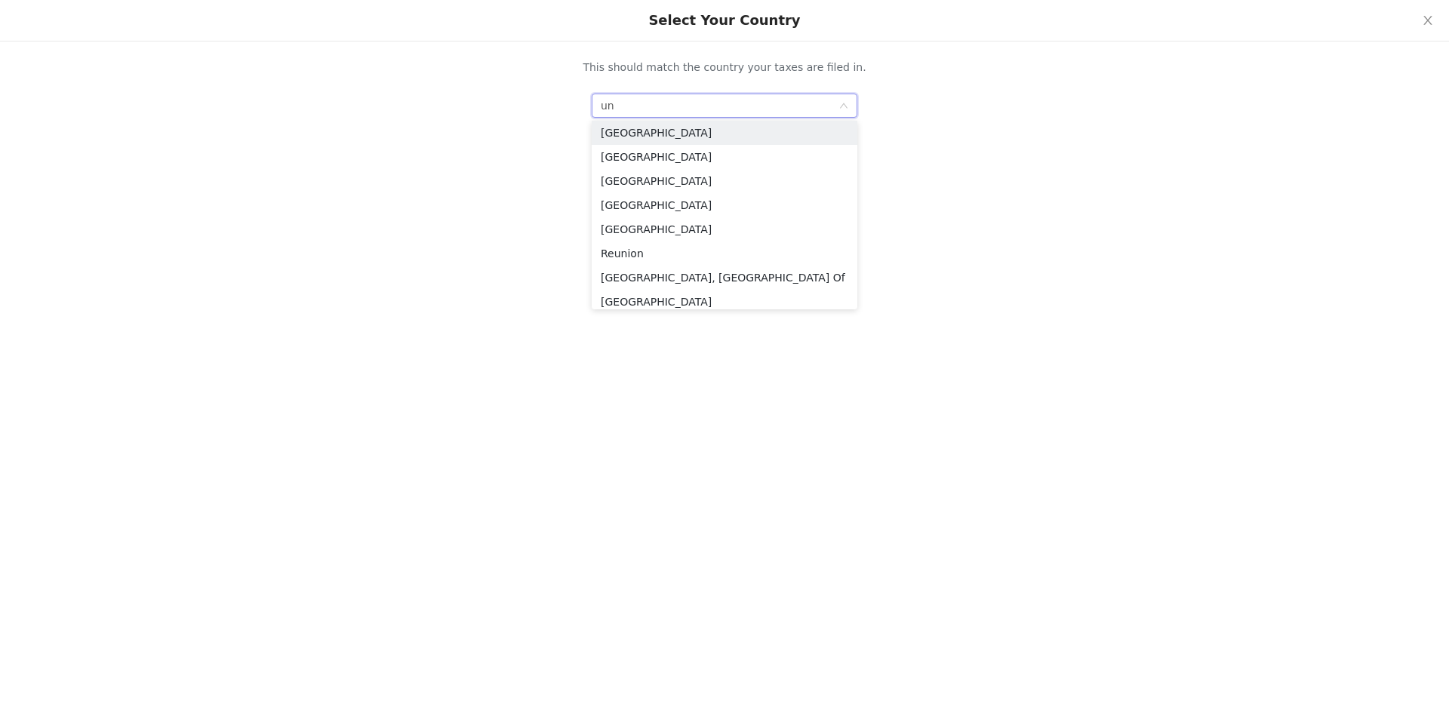
type input "uni"
click at [703, 134] on li "[GEOGRAPHIC_DATA]" at bounding box center [725, 136] width 266 height 24
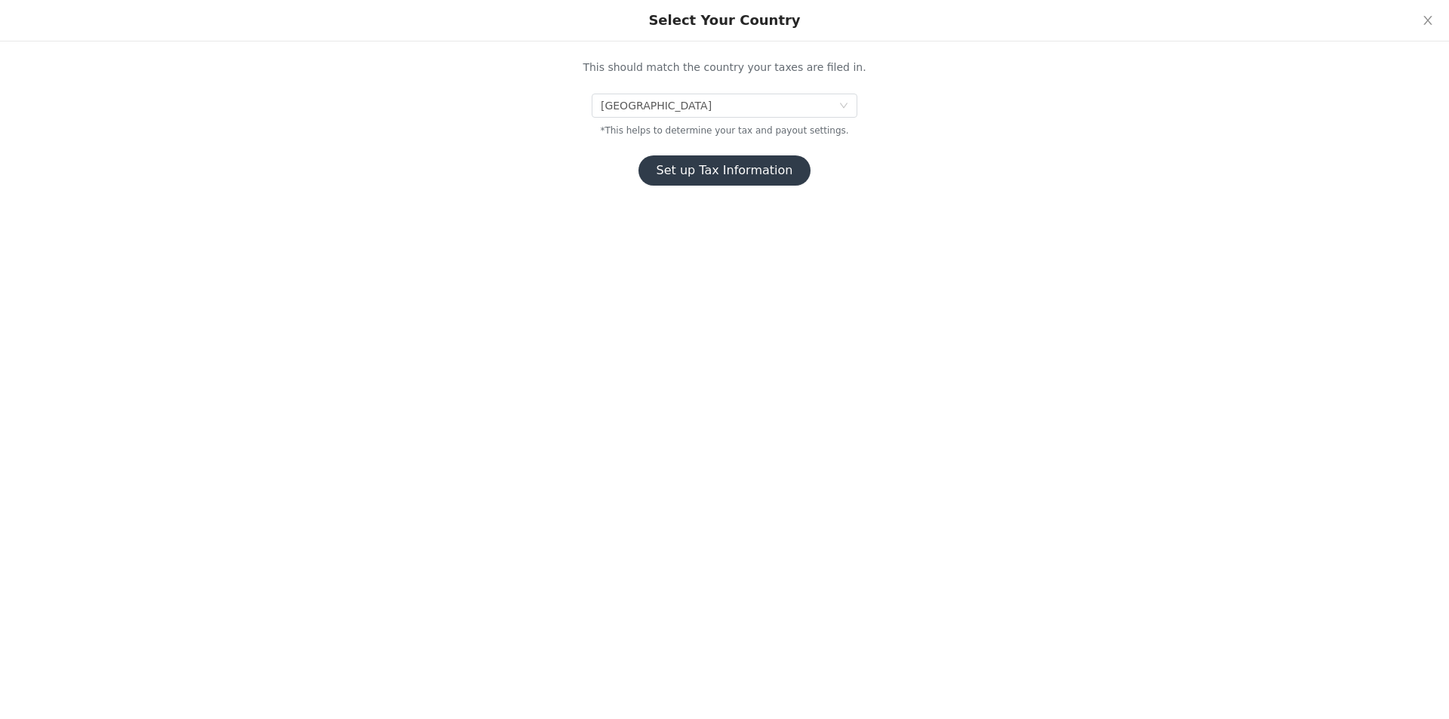
click at [730, 167] on button "Set up Tax Information" at bounding box center [725, 171] width 173 height 30
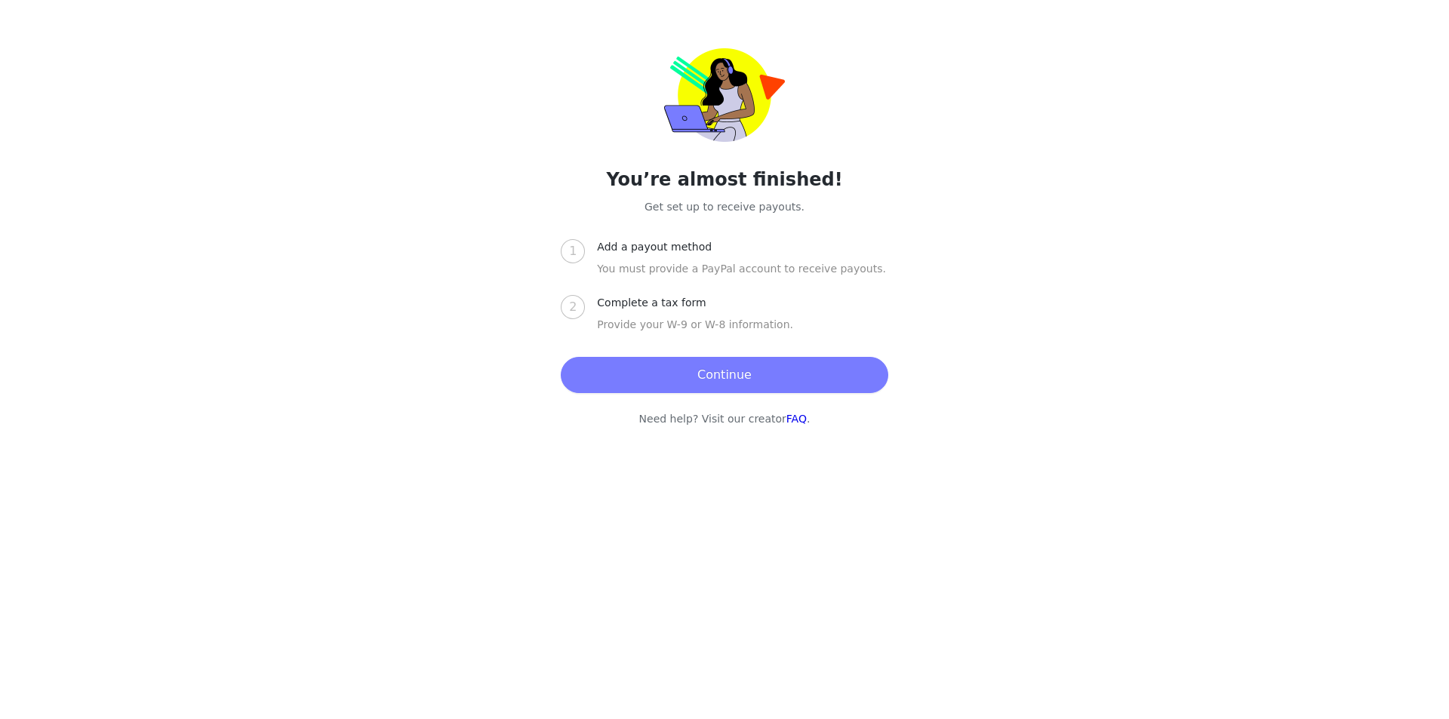
click at [699, 369] on button "Continue" at bounding box center [724, 375] width 327 height 36
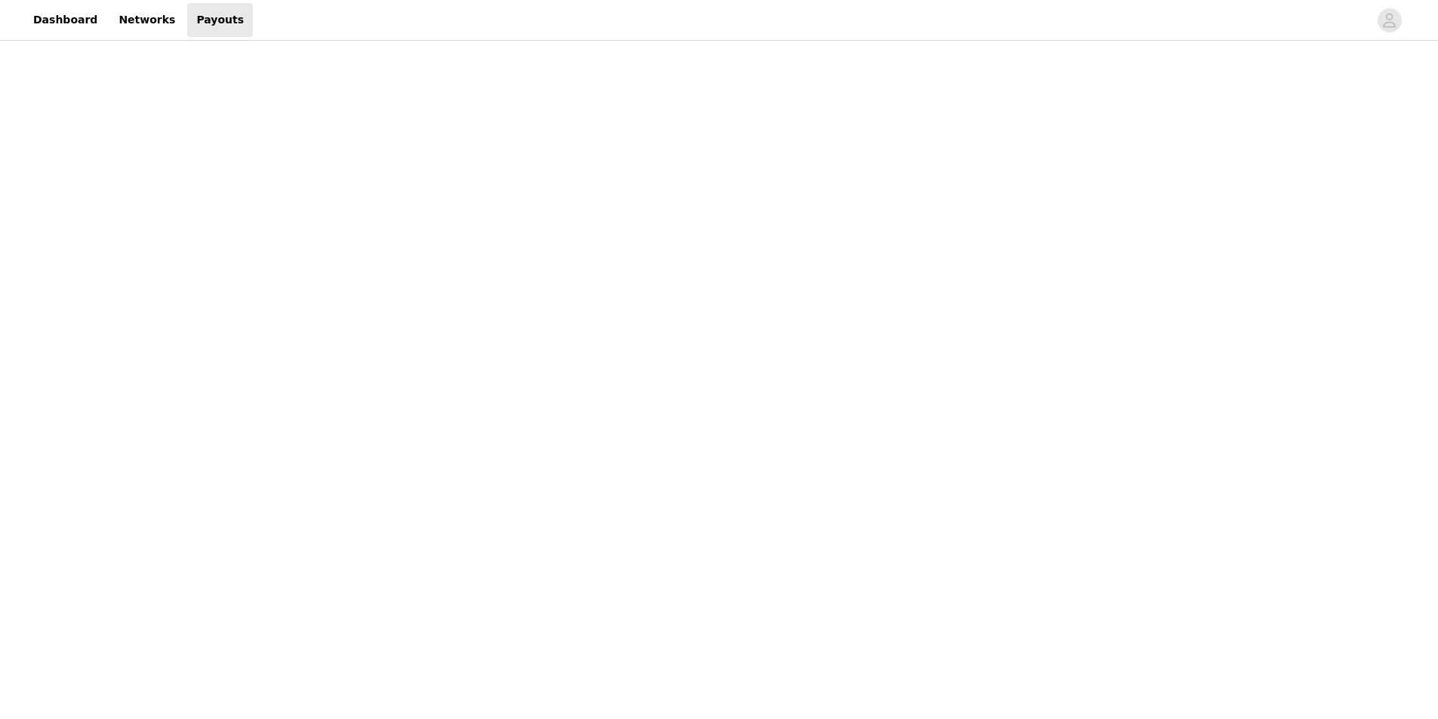
scroll to position [151, 0]
click at [363, 376] on div "Payouts View your payment related transactions. Payout Activity View and track …" at bounding box center [719, 485] width 1438 height 1185
click at [465, 416] on div "Payouts View your payment related transactions. Payout Activity View and track …" at bounding box center [719, 485] width 1438 height 1185
click at [371, 454] on div "Payouts View your payment related transactions. Payout Activity View and track …" at bounding box center [719, 485] width 1438 height 1185
click at [1131, 371] on div "Payouts View your payment related transactions. Payout Activity View and track …" at bounding box center [719, 485] width 1438 height 1185
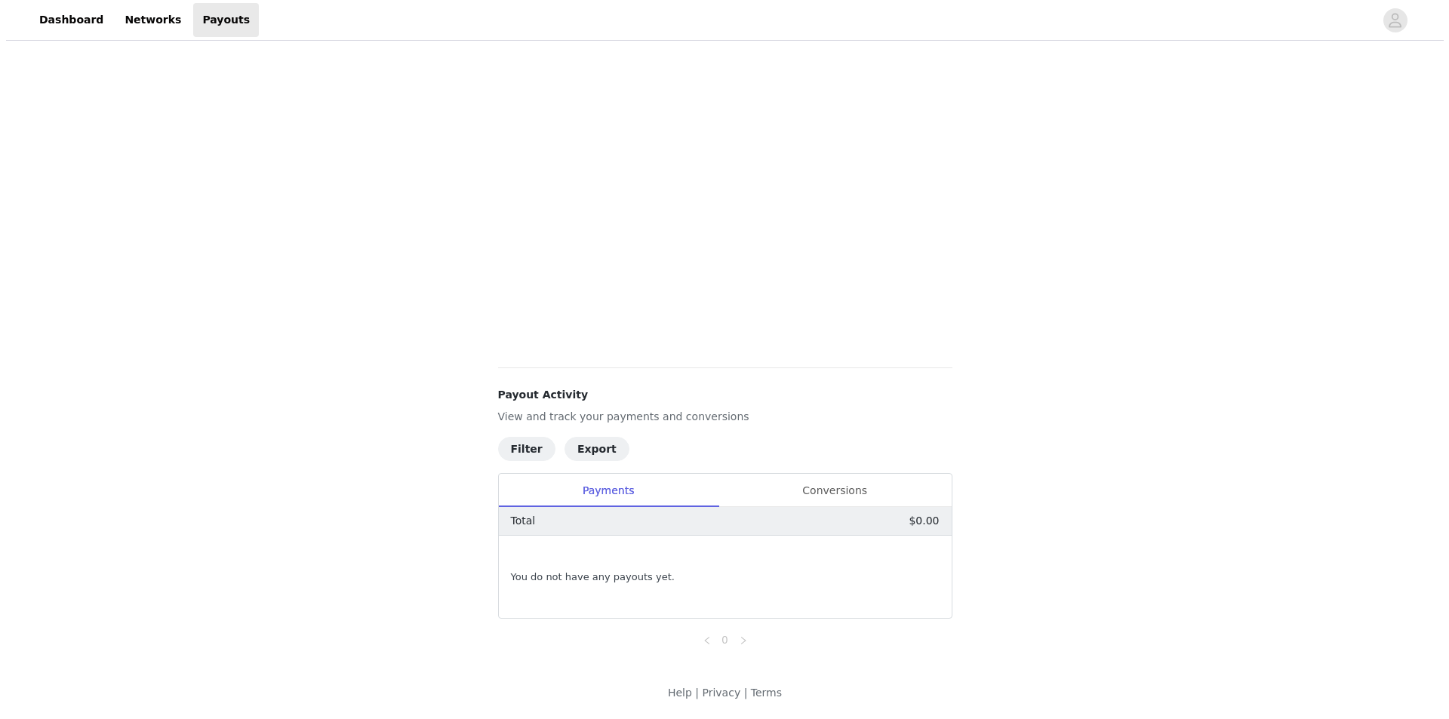
scroll to position [0, 0]
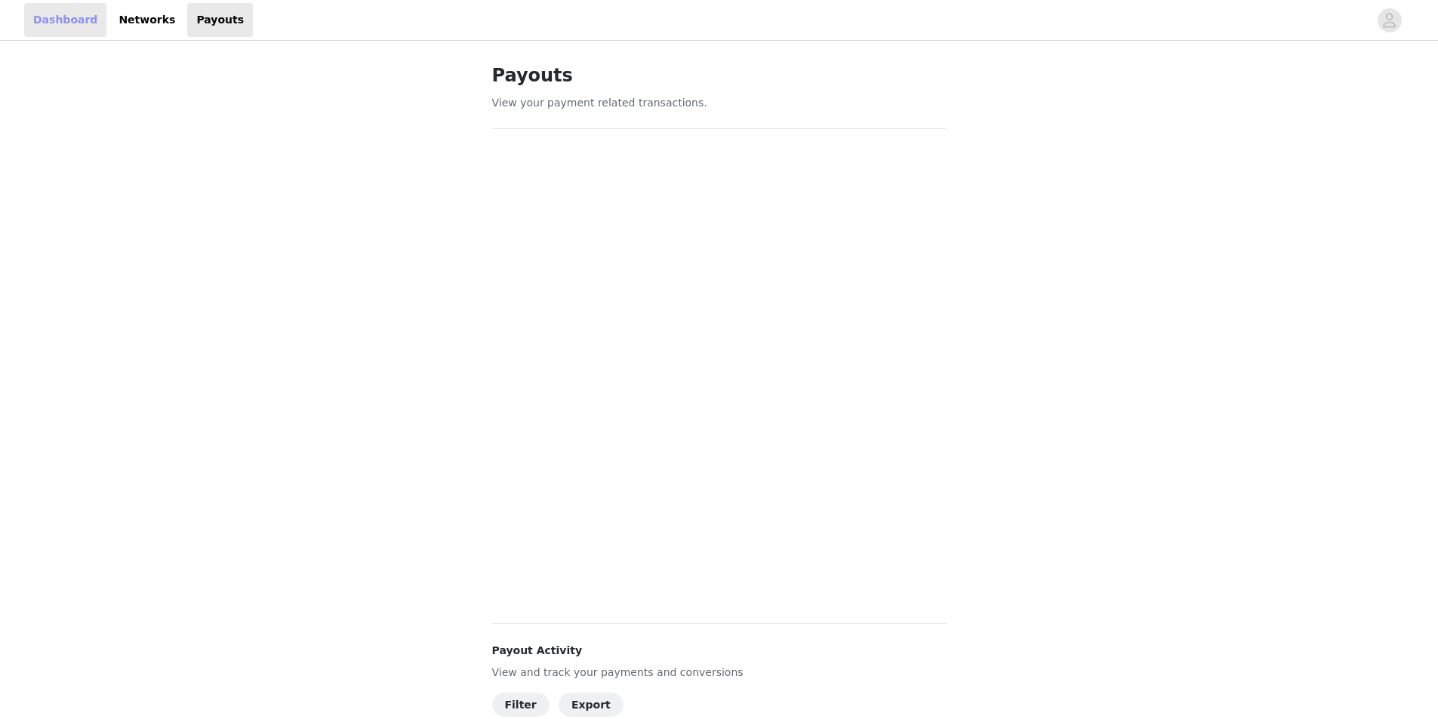
click at [79, 23] on link "Dashboard" at bounding box center [65, 20] width 82 height 34
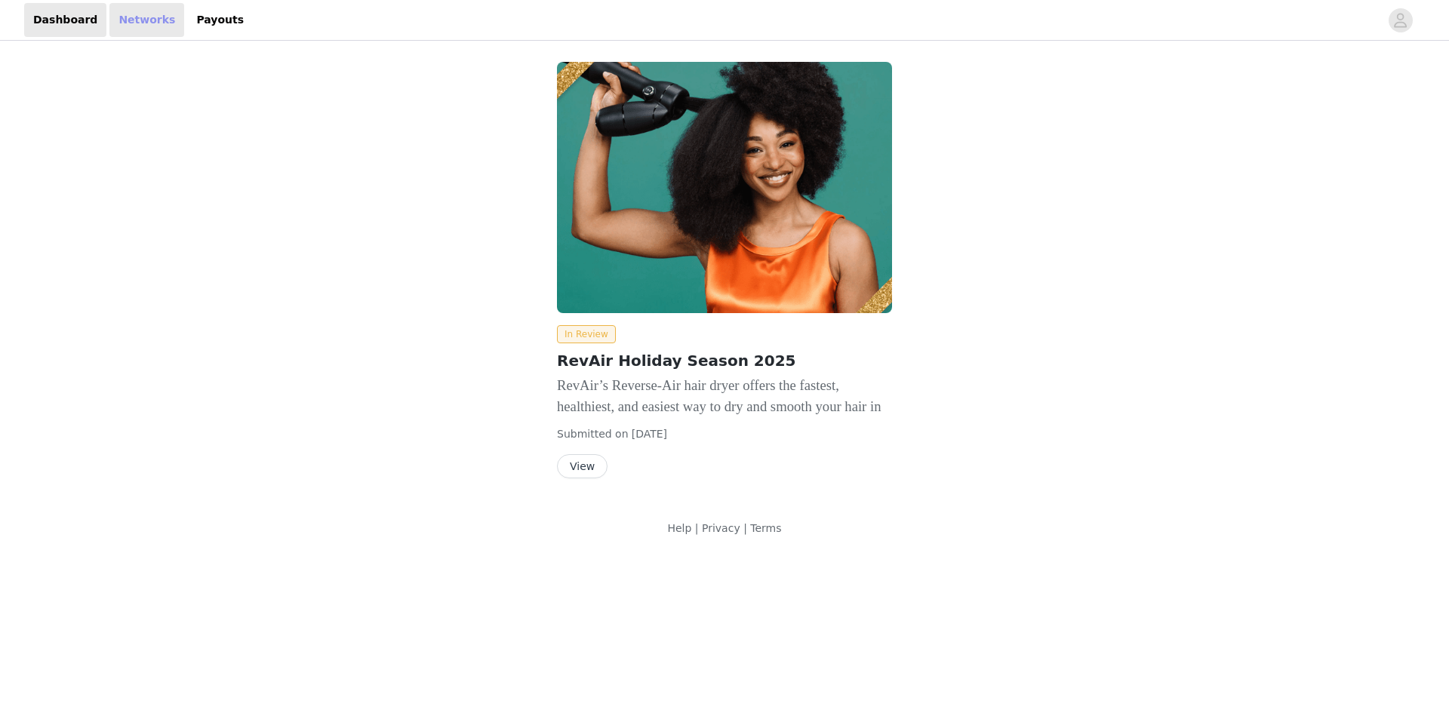
click at [134, 27] on link "Networks" at bounding box center [146, 20] width 75 height 34
